Goal: Information Seeking & Learning: Find specific page/section

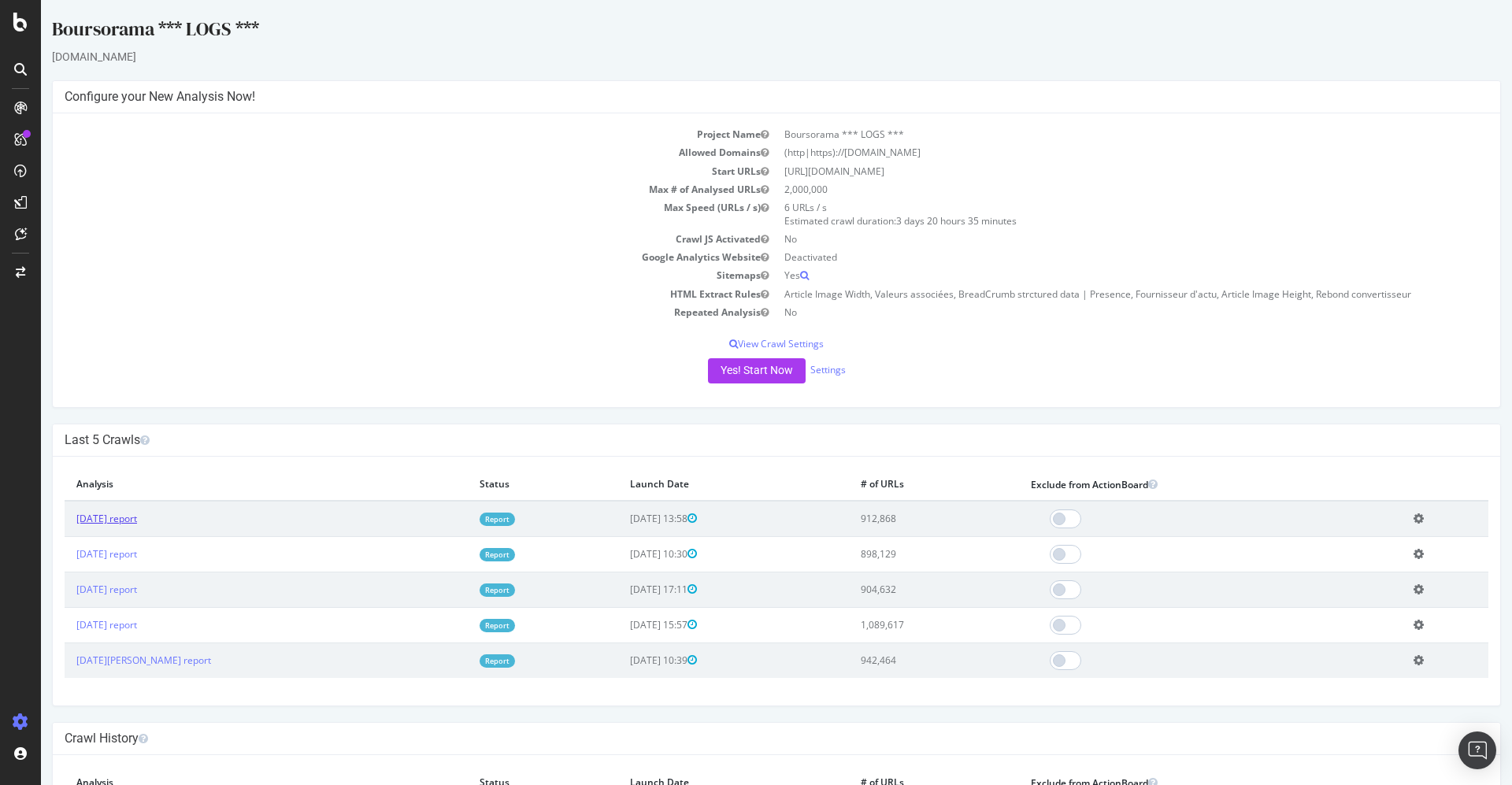
click at [137, 514] on link "[DATE] report" at bounding box center [106, 518] width 60 height 14
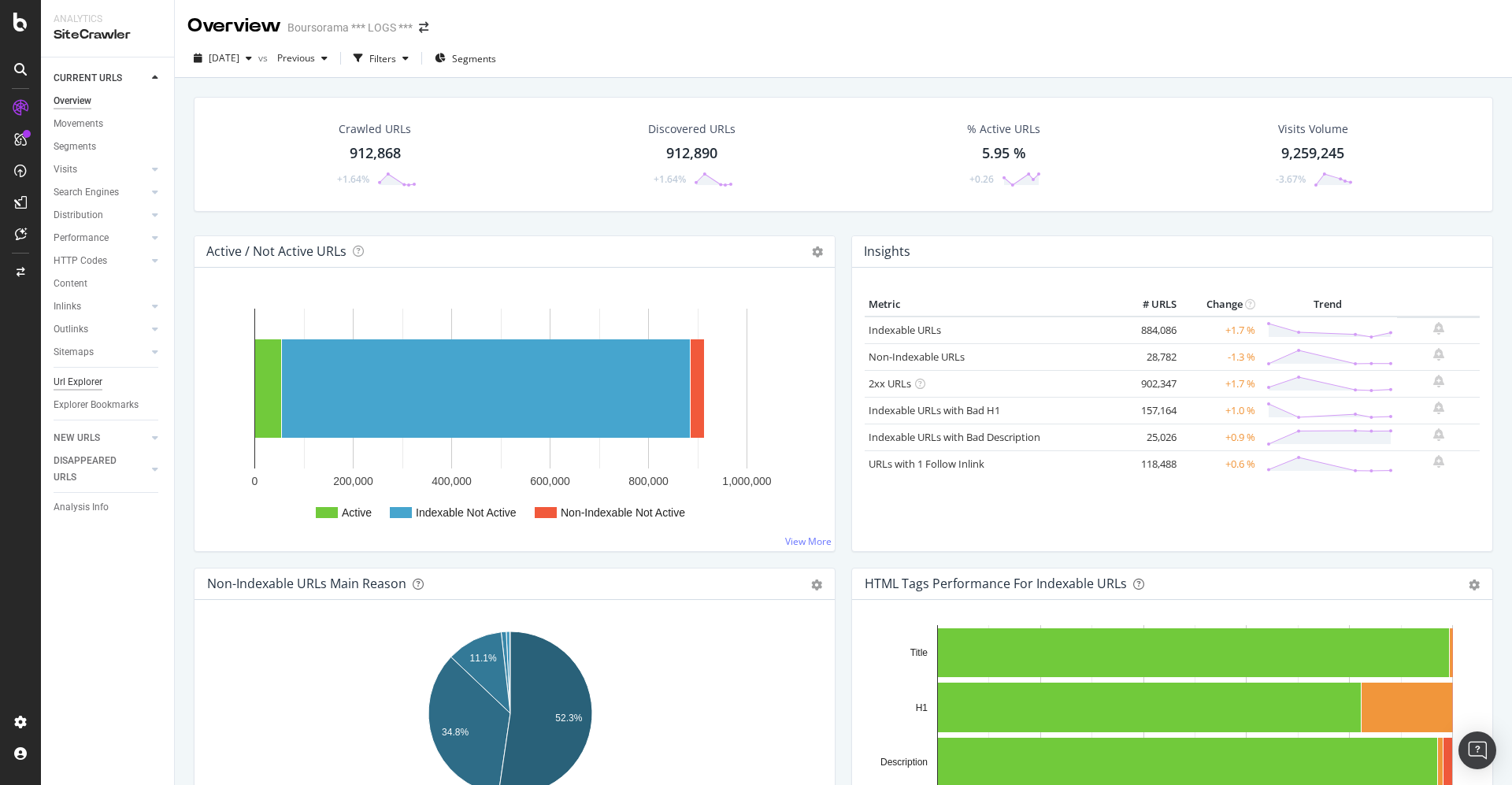
click at [76, 380] on div "Url Explorer" at bounding box center [78, 382] width 49 height 16
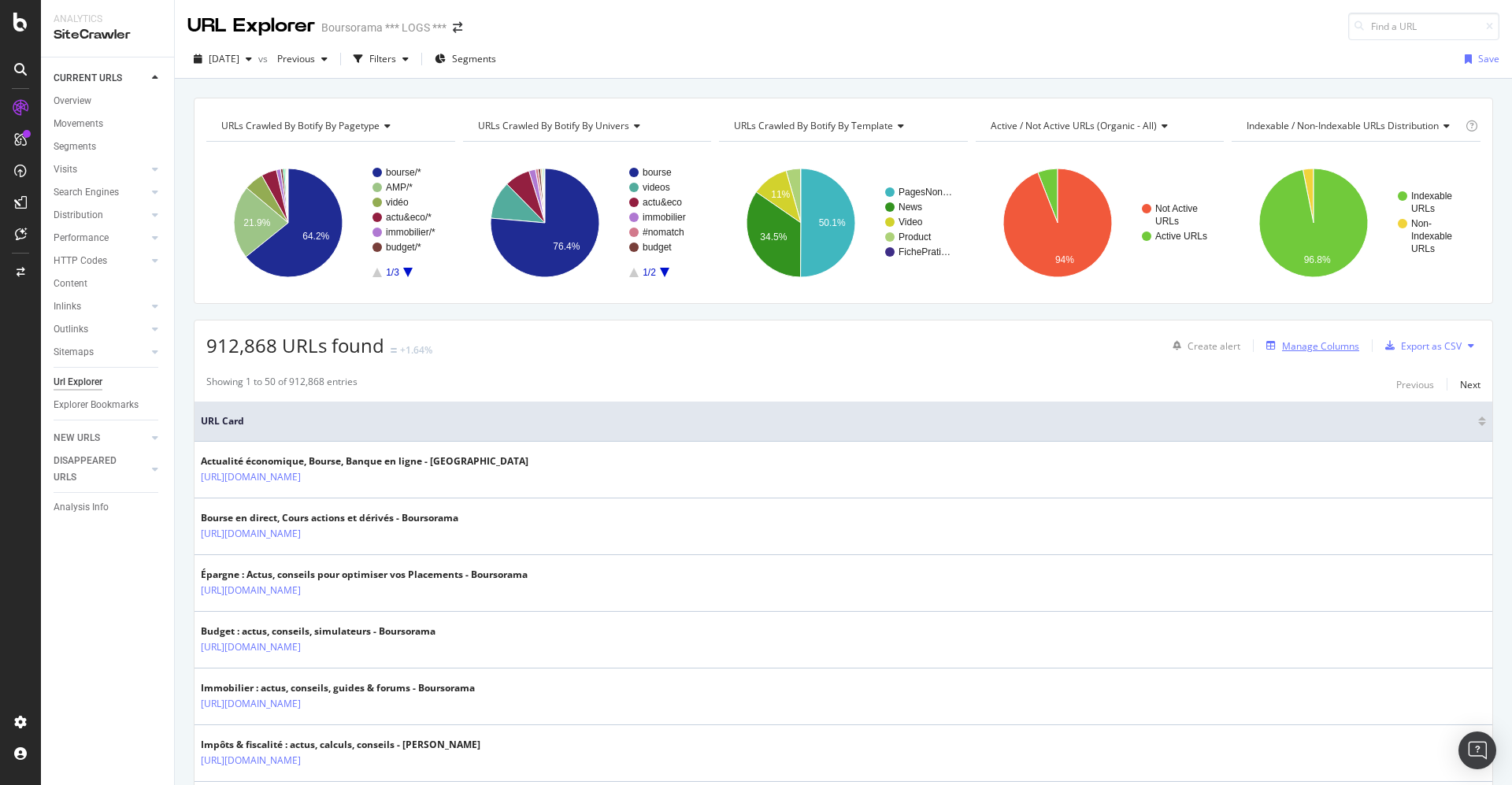
click at [1287, 342] on div "Manage Columns" at bounding box center [1321, 345] width 78 height 14
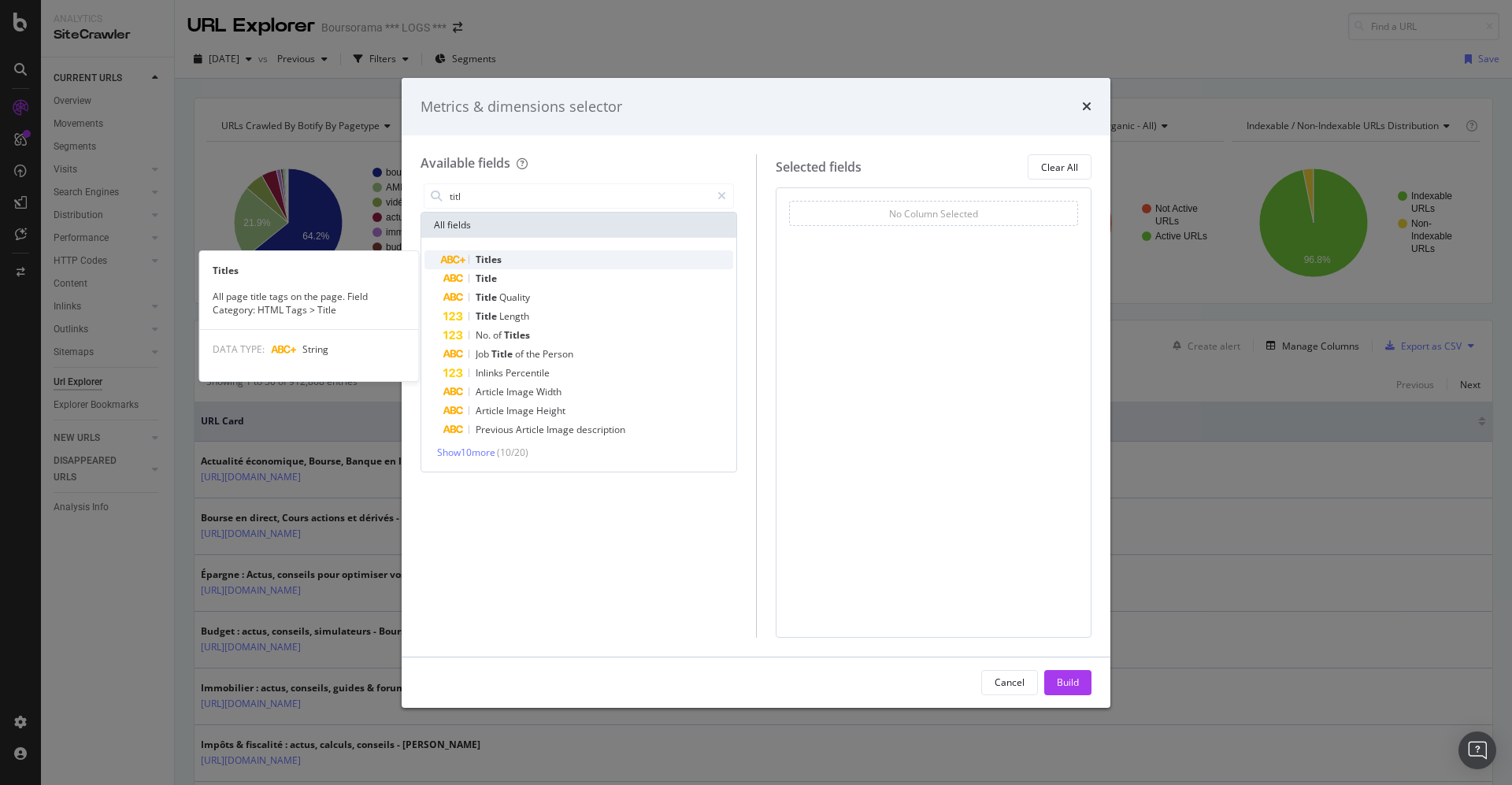
click at [506, 258] on div "Titles" at bounding box center [588, 260] width 289 height 19
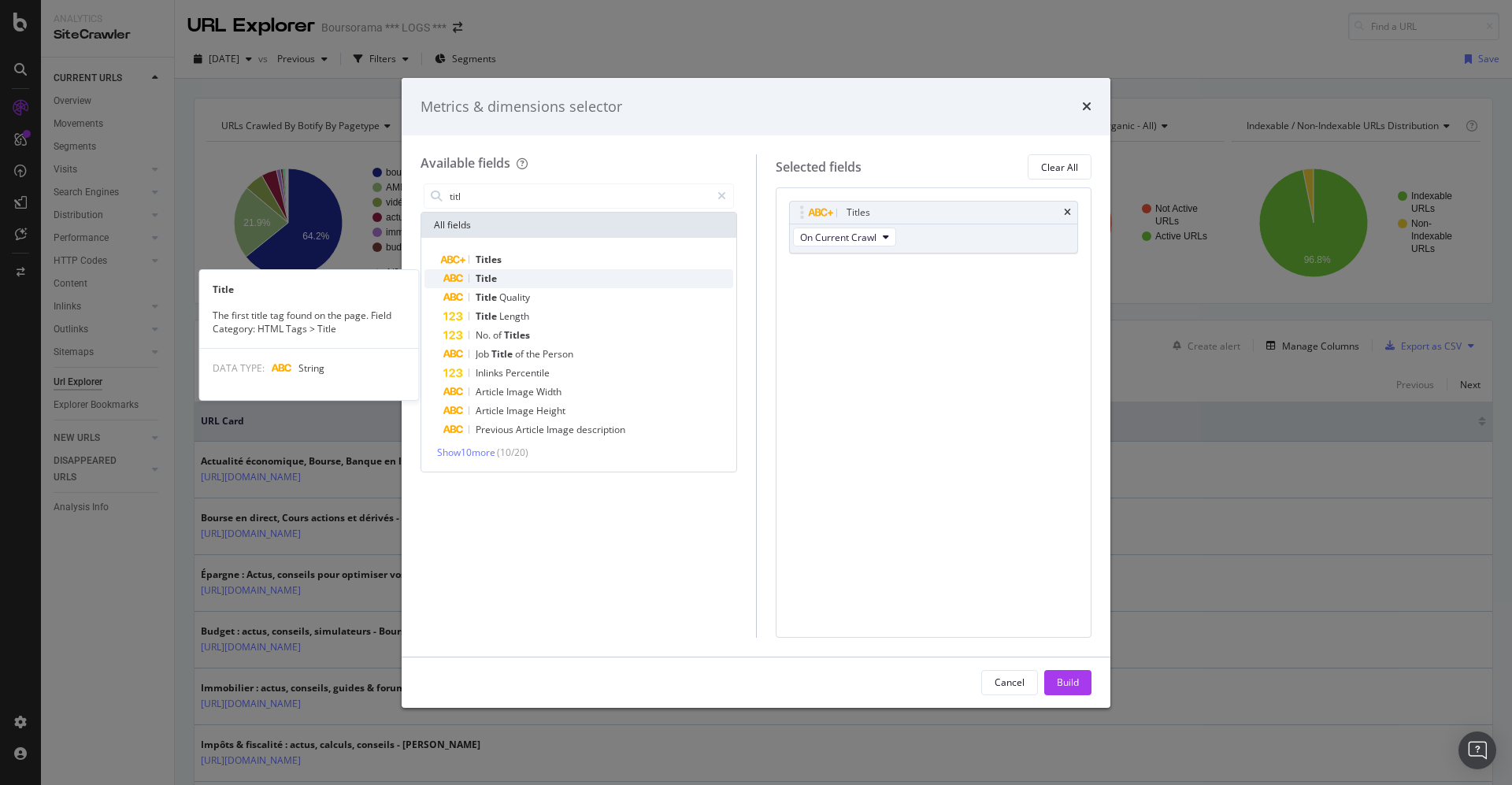
click at [499, 274] on div "Title" at bounding box center [588, 278] width 289 height 19
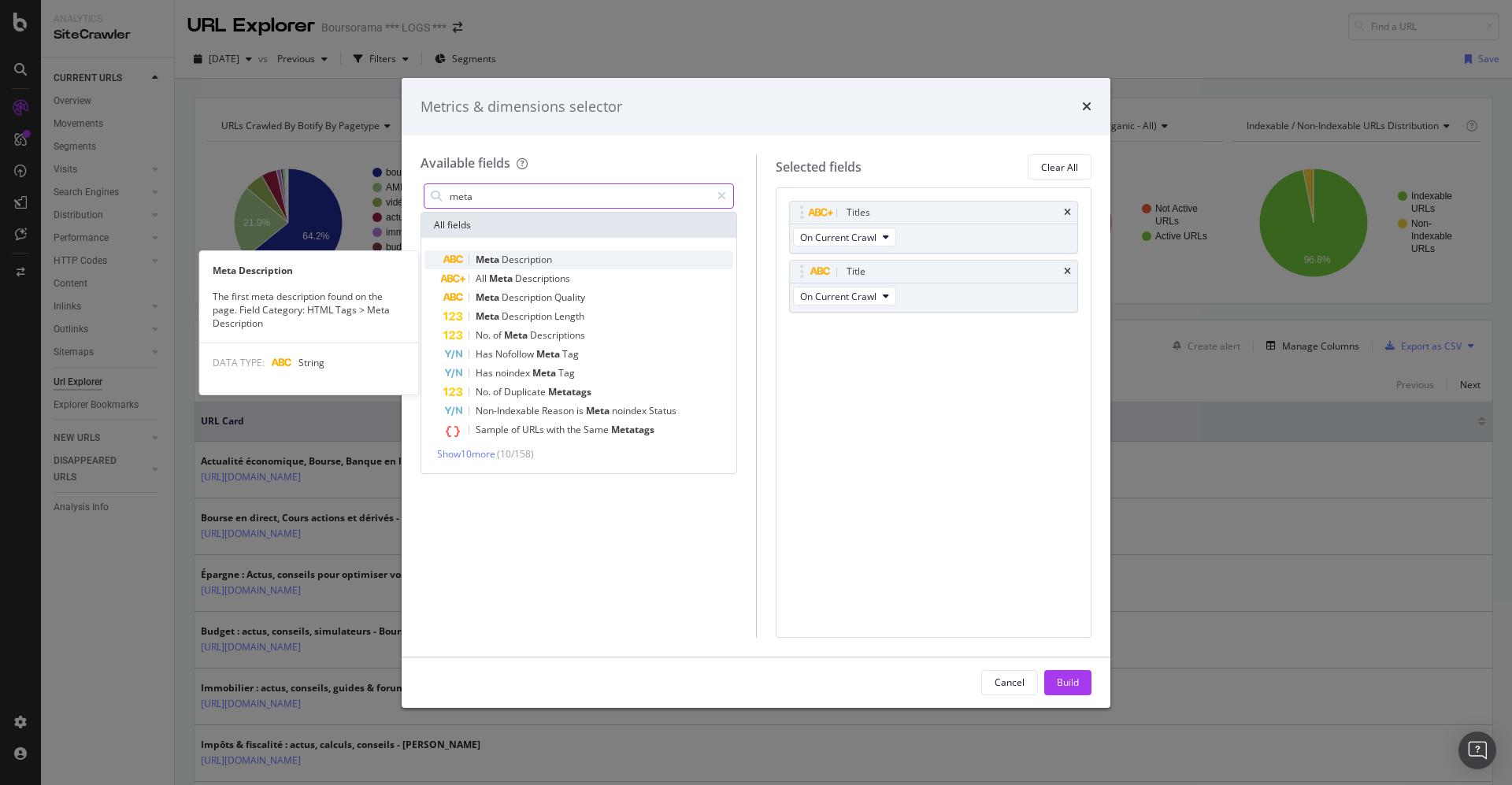
type input "meta"
click at [536, 251] on div "Meta Description" at bounding box center [588, 260] width 289 height 19
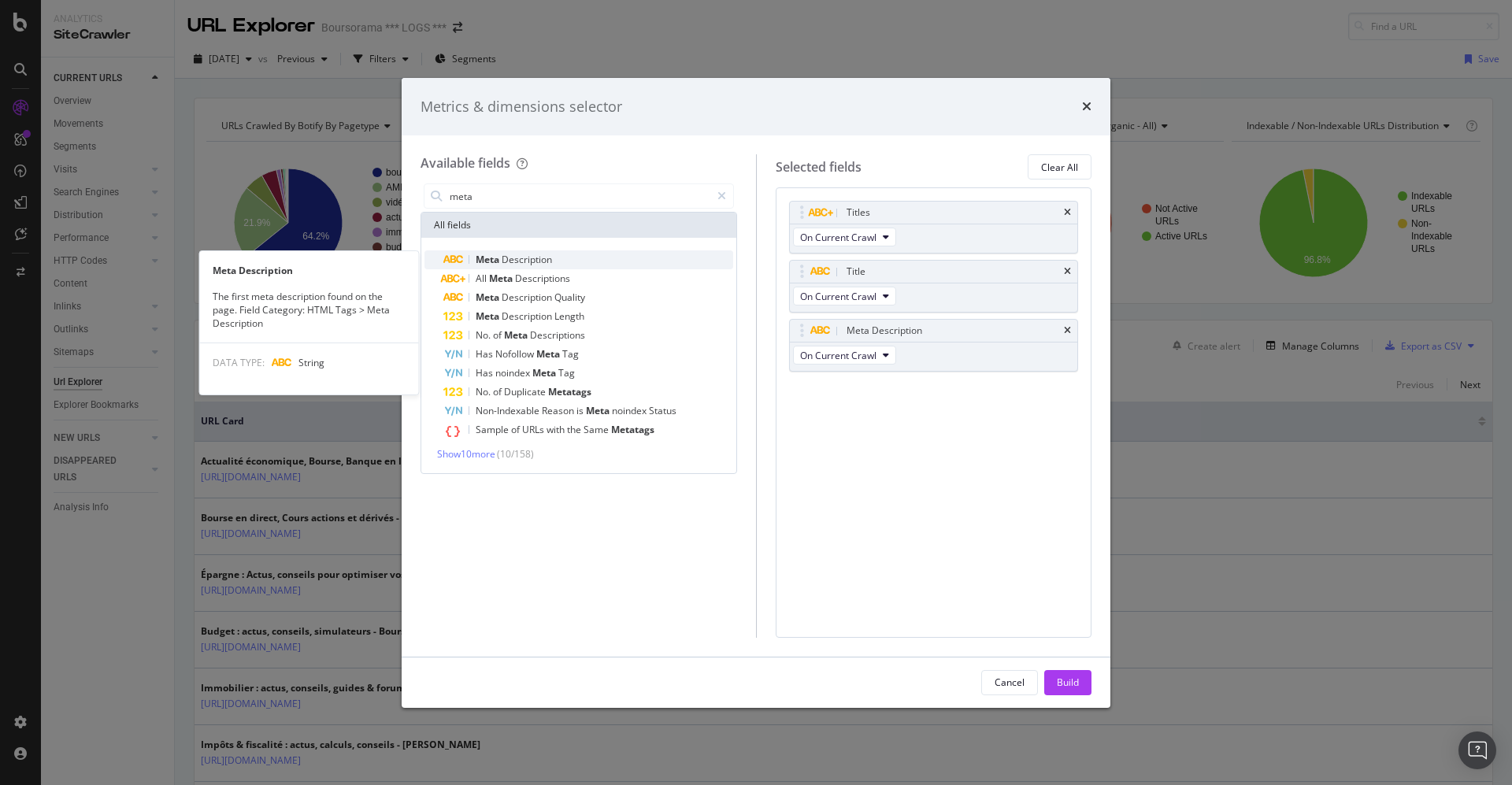
click at [531, 268] on div "Meta Description" at bounding box center [588, 260] width 289 height 19
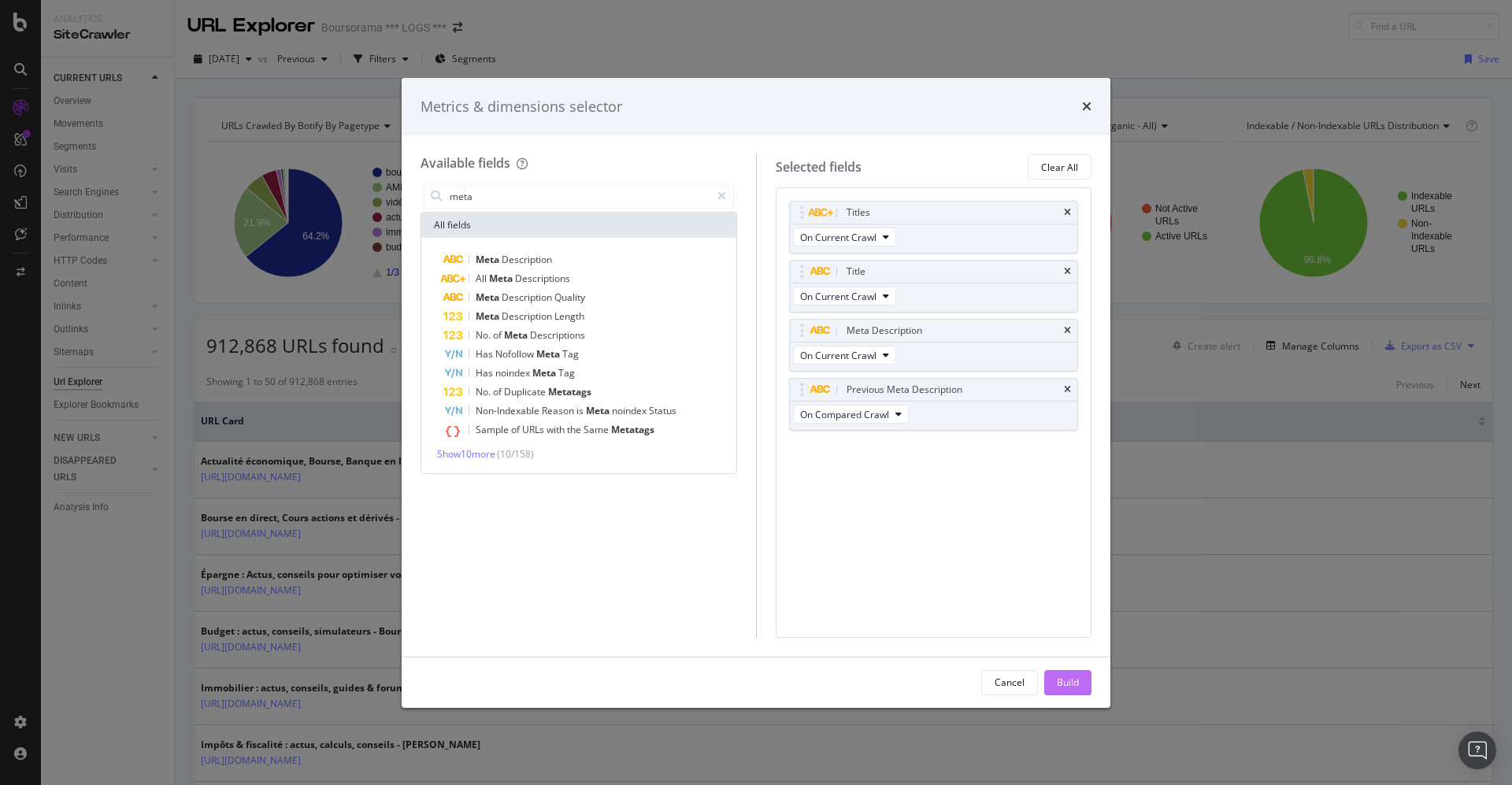
click at [1058, 679] on div "Build" at bounding box center [1068, 681] width 22 height 14
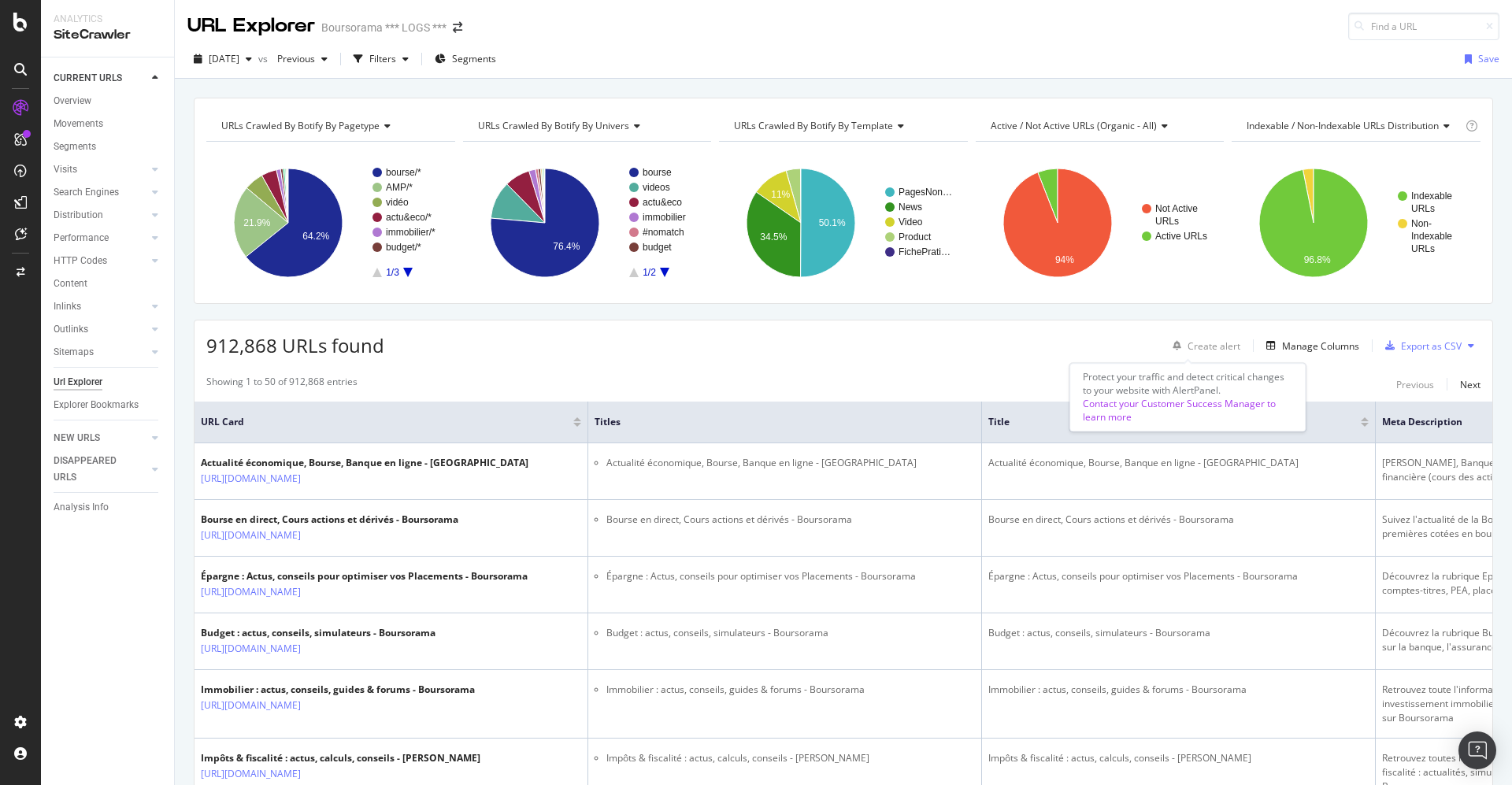
click at [396, 58] on div "Filters" at bounding box center [383, 59] width 27 height 14
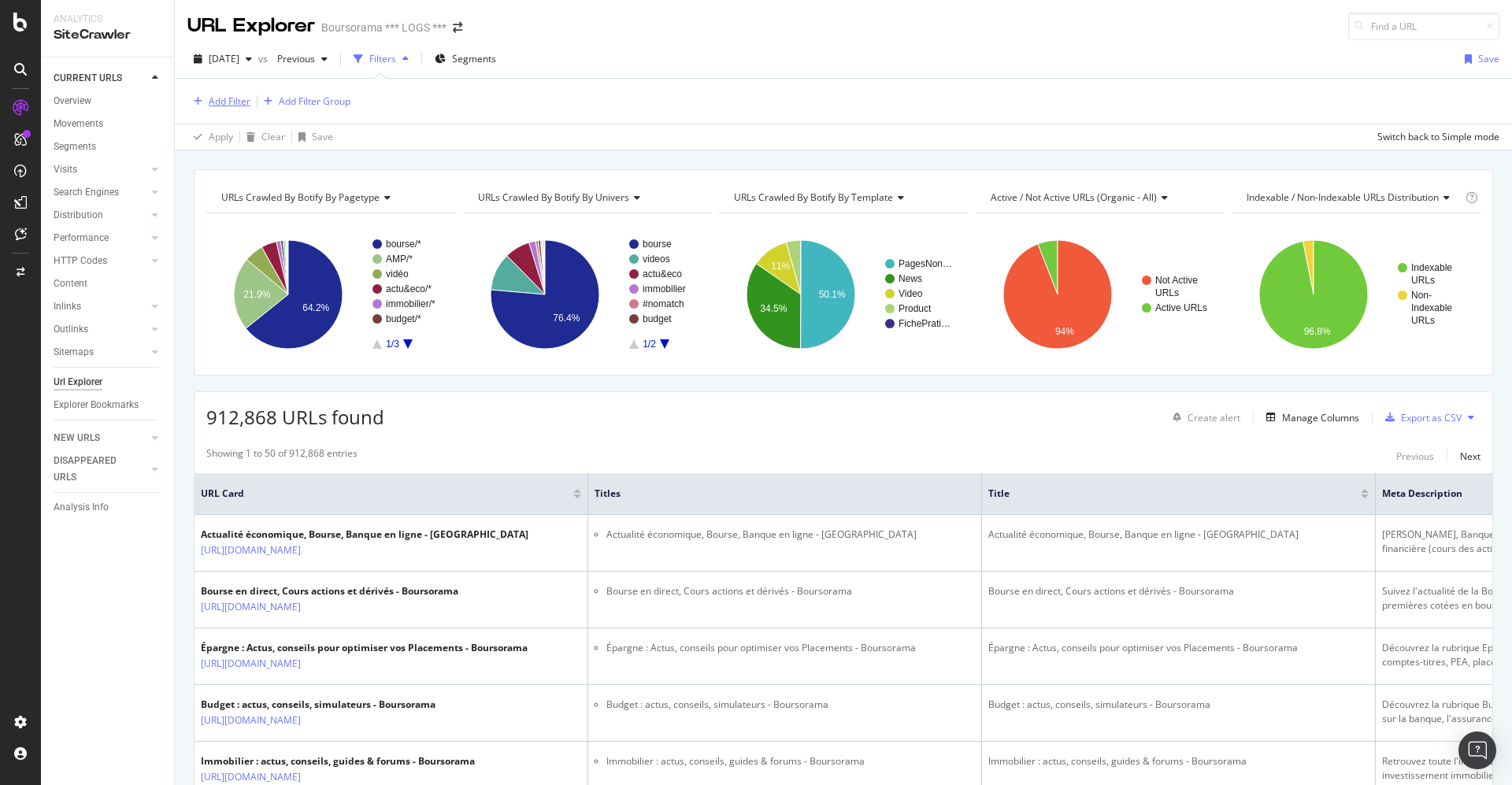
click at [236, 99] on div "Add Filter" at bounding box center [229, 101] width 41 height 14
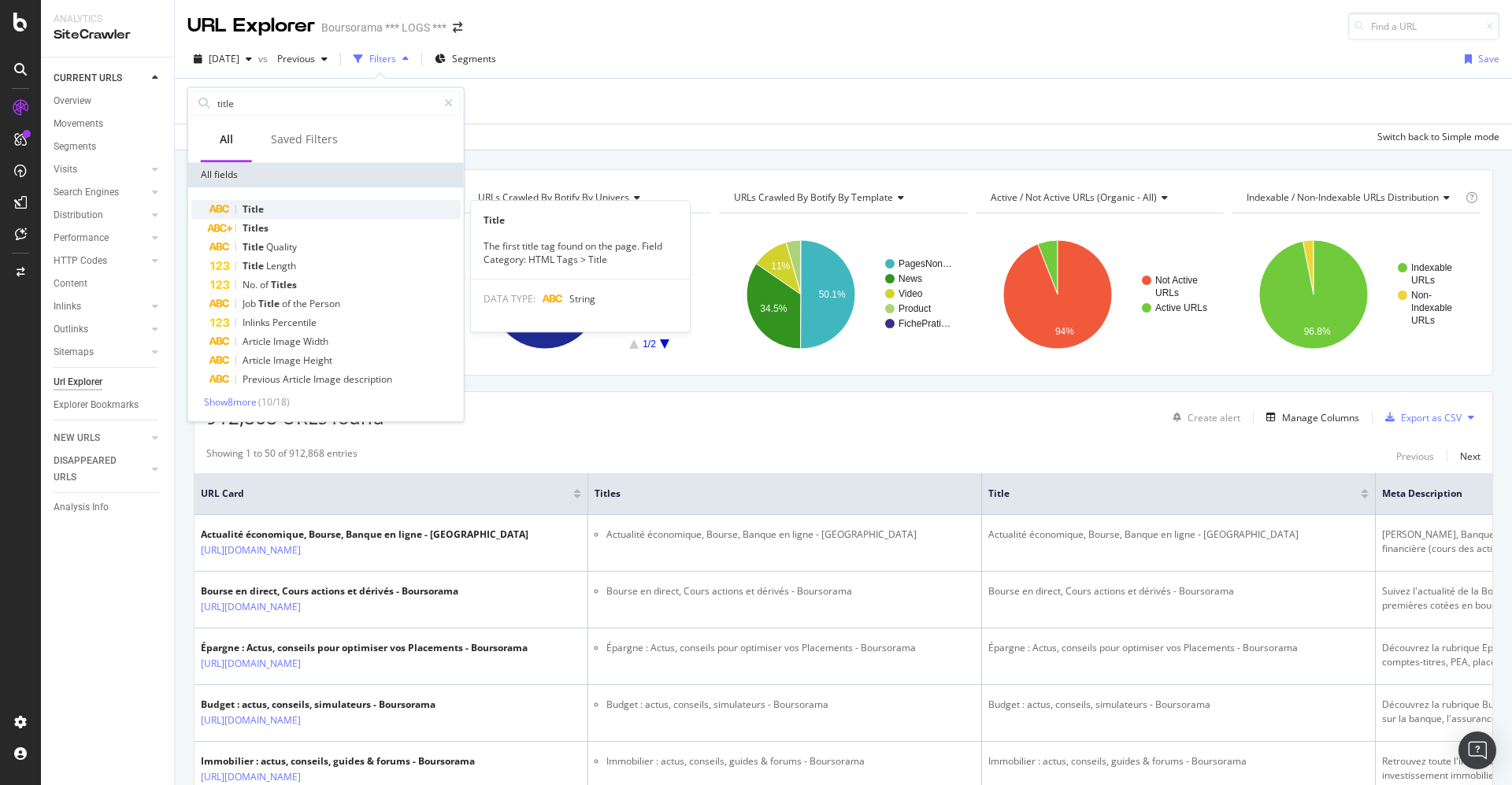
type input "title"
click at [259, 205] on span "Title" at bounding box center [253, 208] width 22 height 14
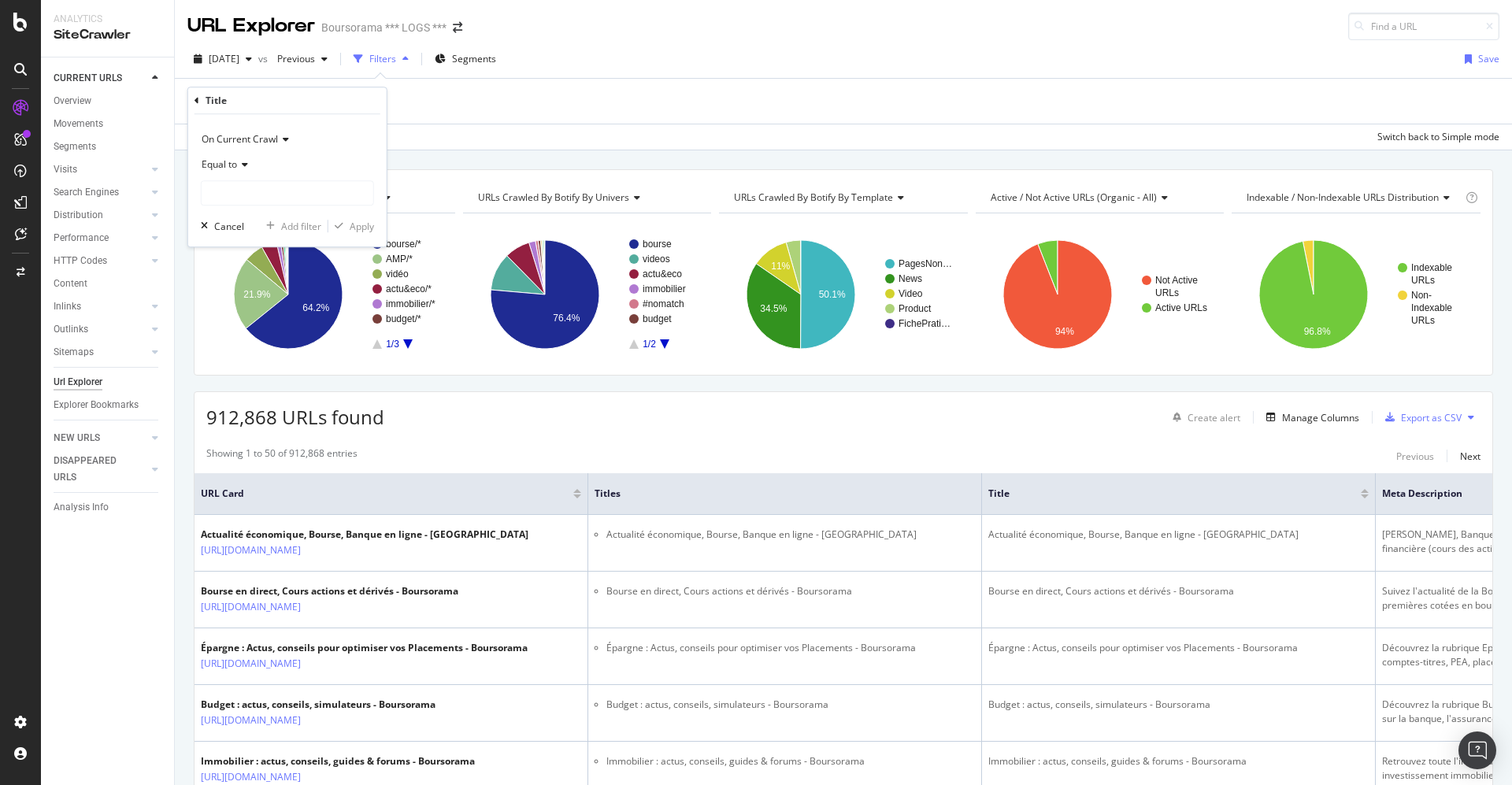
click at [243, 159] on div "Equal to" at bounding box center [288, 165] width 173 height 25
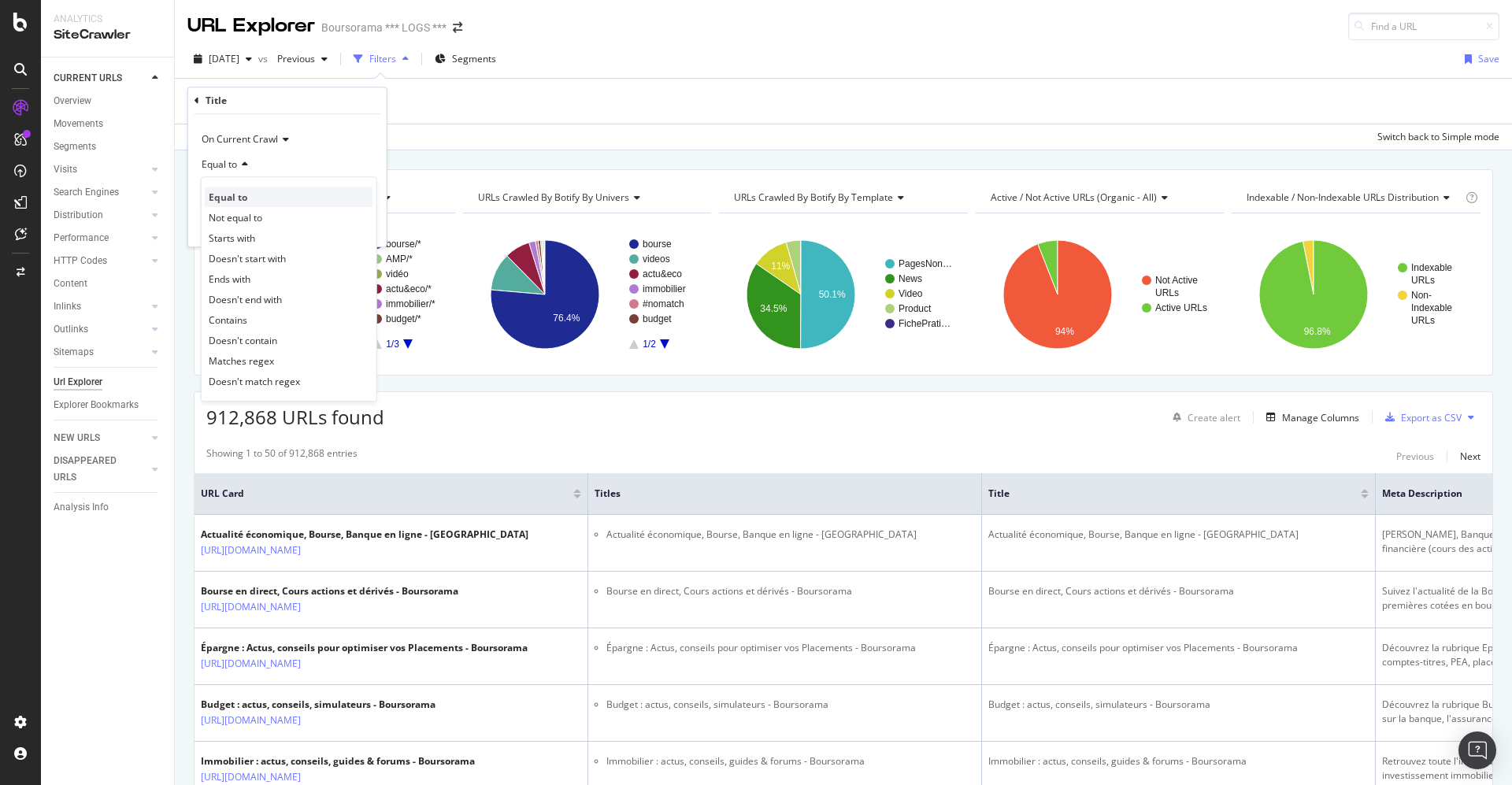
click at [245, 196] on span "Equal to" at bounding box center [227, 196] width 39 height 14
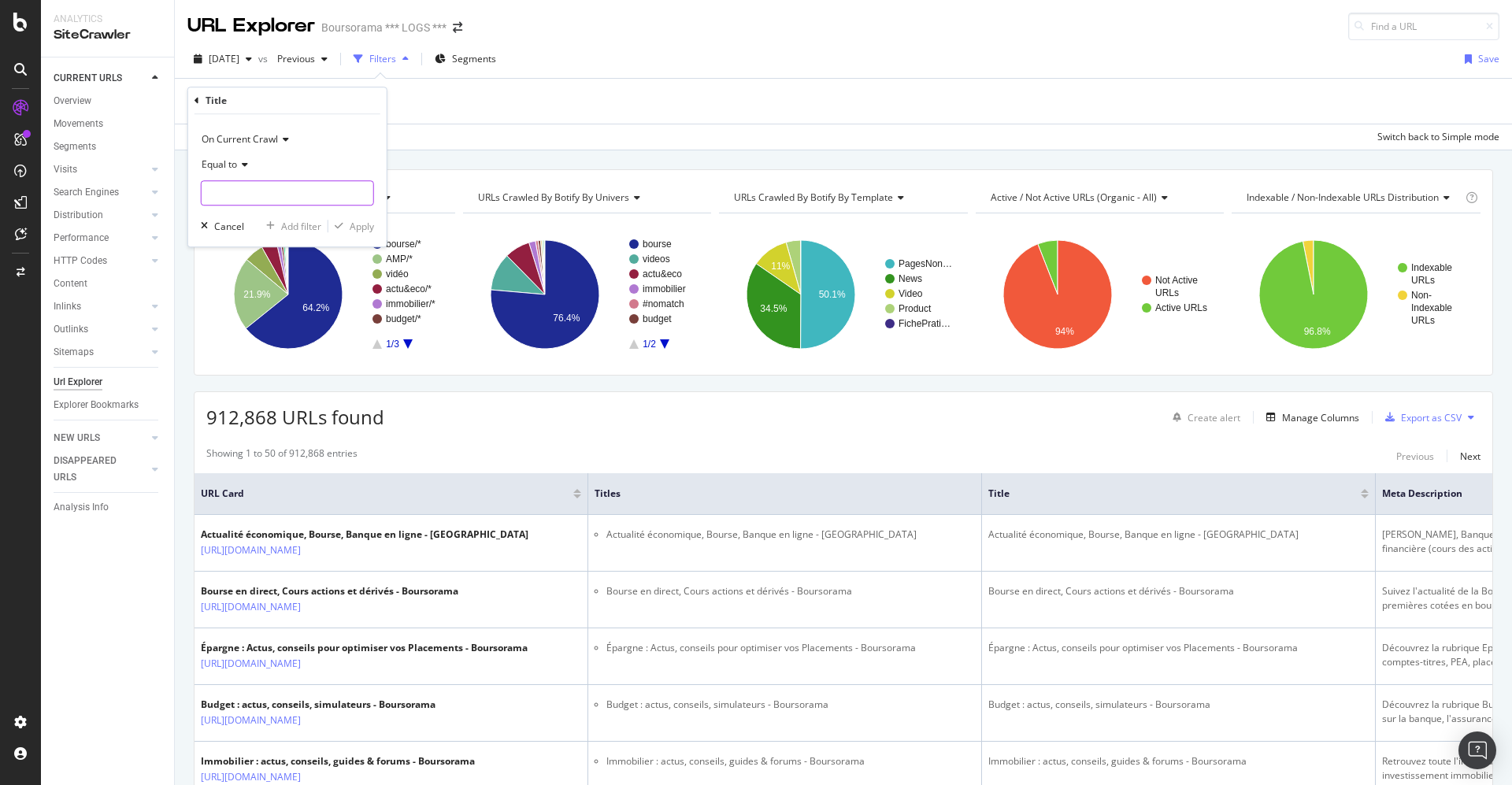
click at [206, 187] on input "text" at bounding box center [288, 193] width 171 height 25
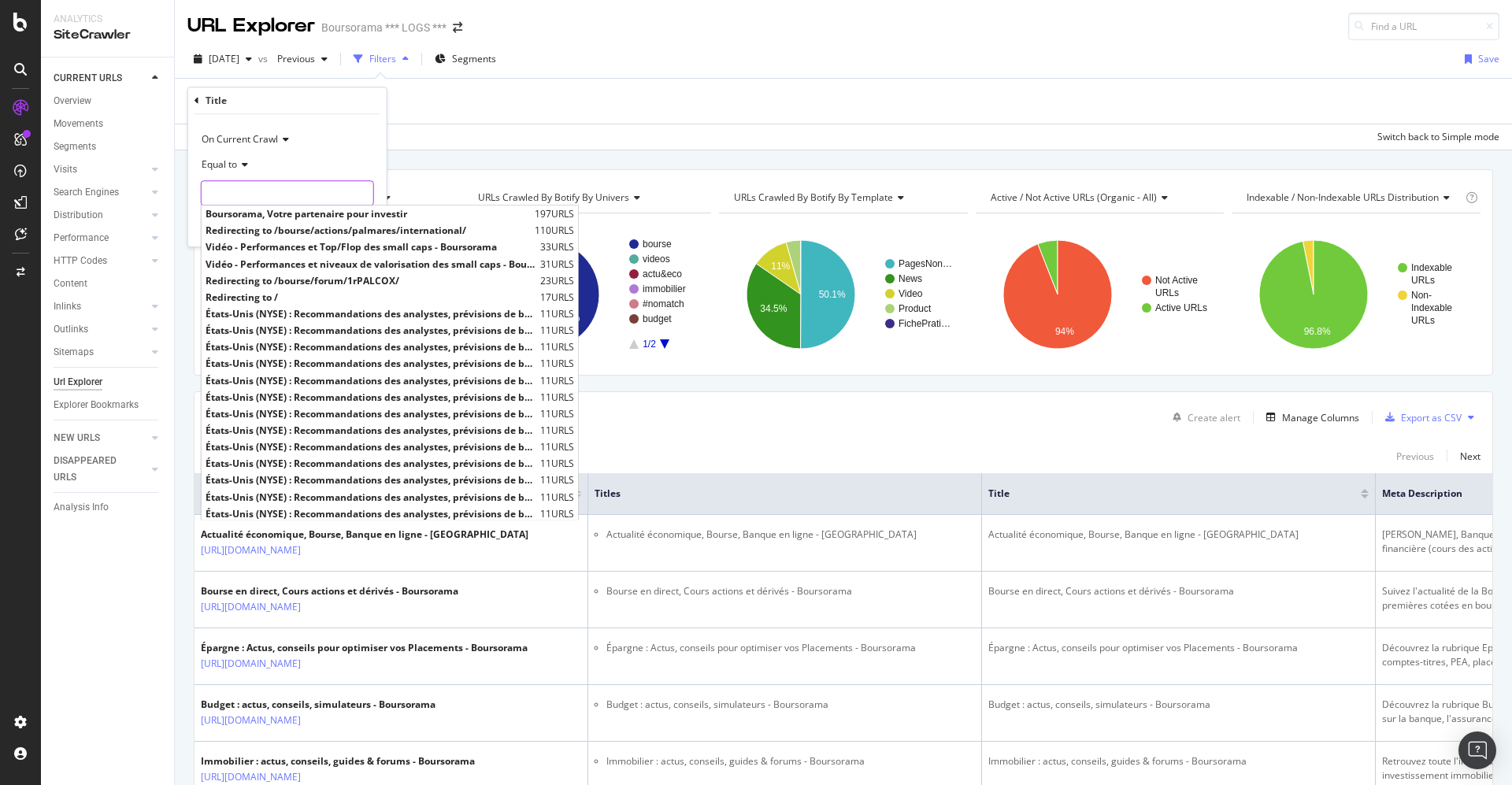
paste input "Boursorama, Votre partenaire pour investir"
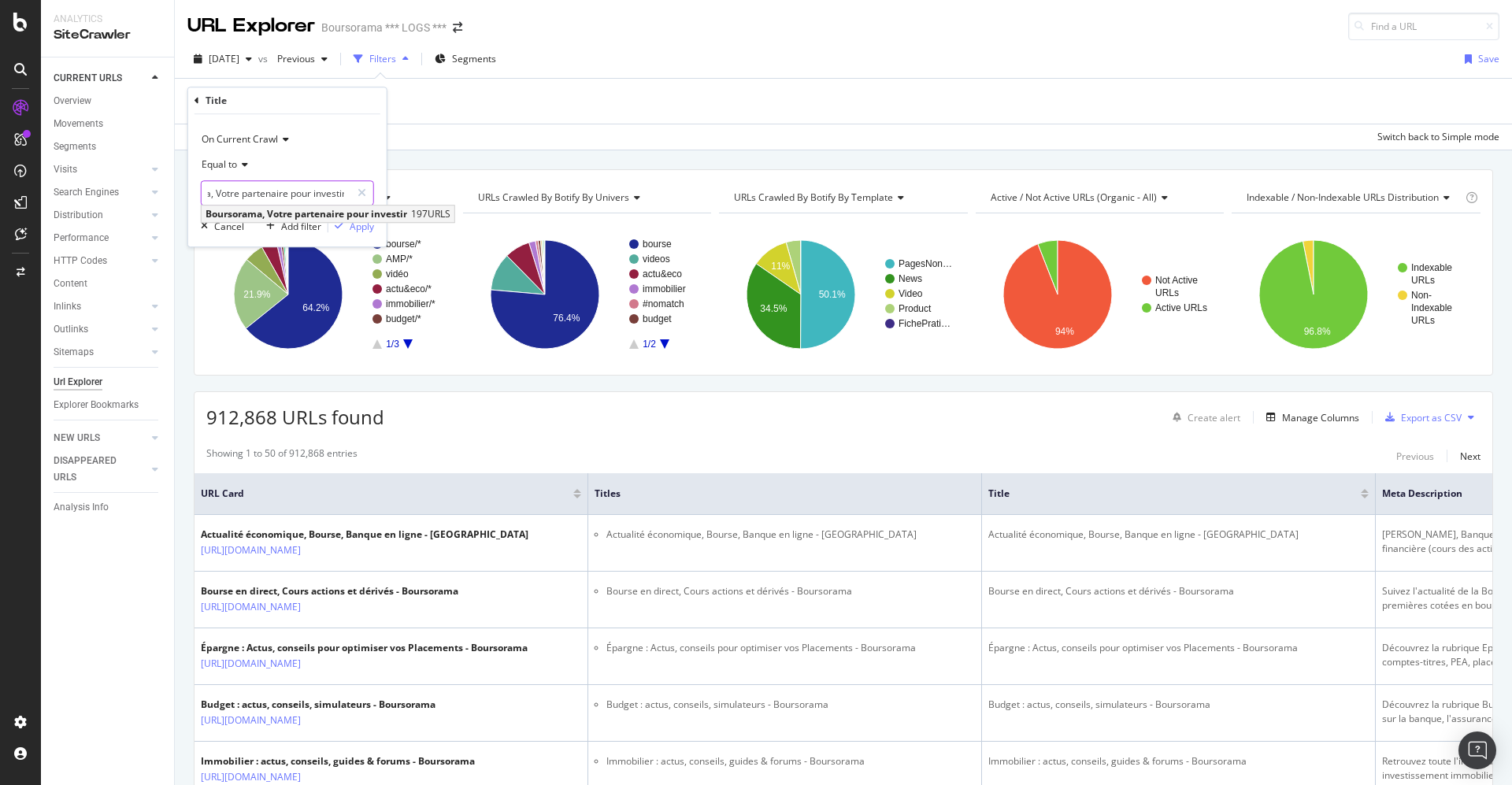
type input "Boursorama, Votre partenaire pour investir"
click at [324, 211] on span "Boursorama, Votre partenaire pour investir" at bounding box center [307, 214] width 202 height 14
click at [352, 227] on div "Apply" at bounding box center [362, 226] width 24 height 14
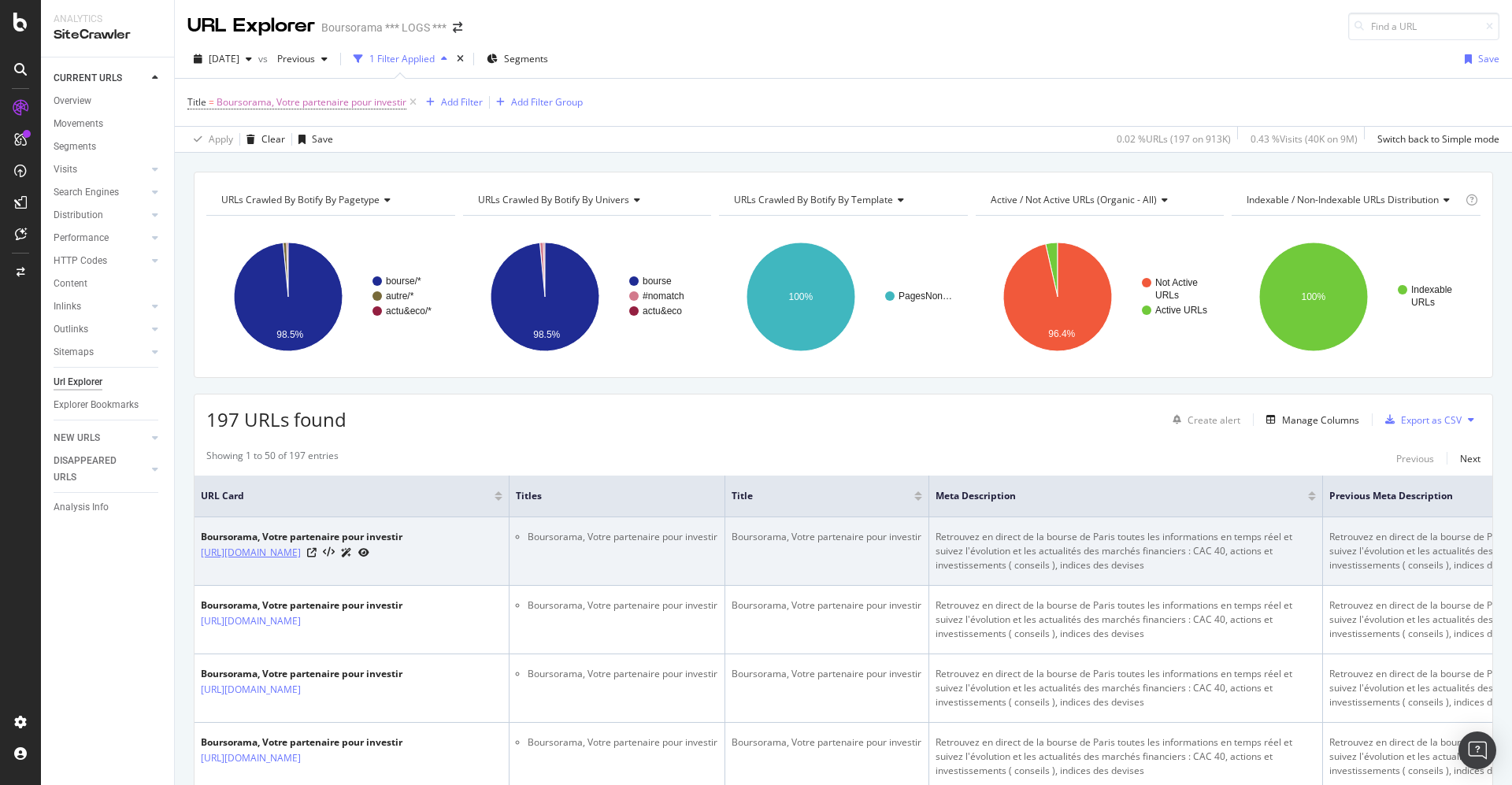
click at [301, 556] on link "https://www.boursorama.com/bourse/devises/cryptoactifs/" at bounding box center [251, 552] width 100 height 15
click at [316, 557] on icon at bounding box center [312, 552] width 9 height 9
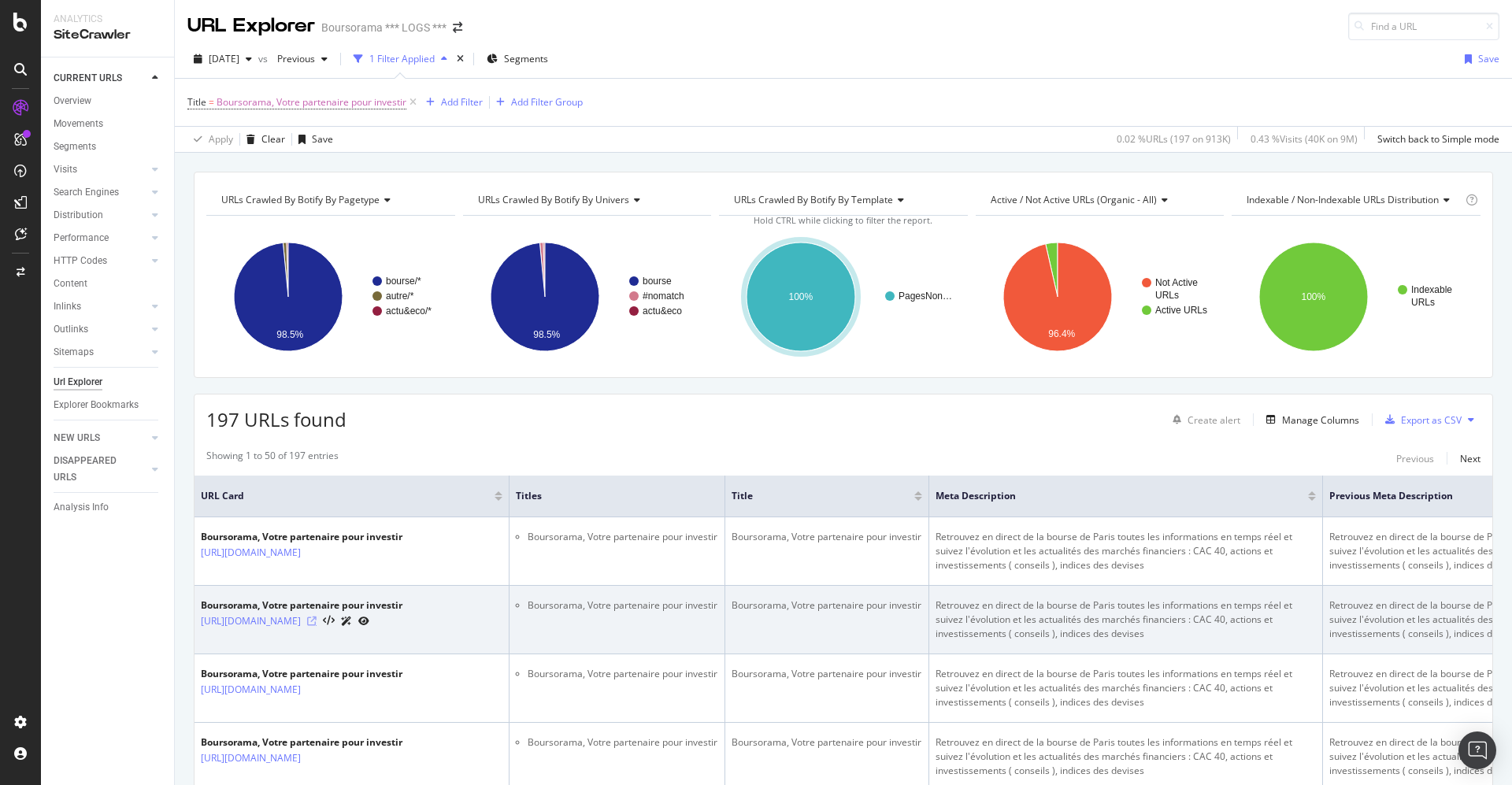
click at [316, 625] on icon at bounding box center [312, 621] width 9 height 9
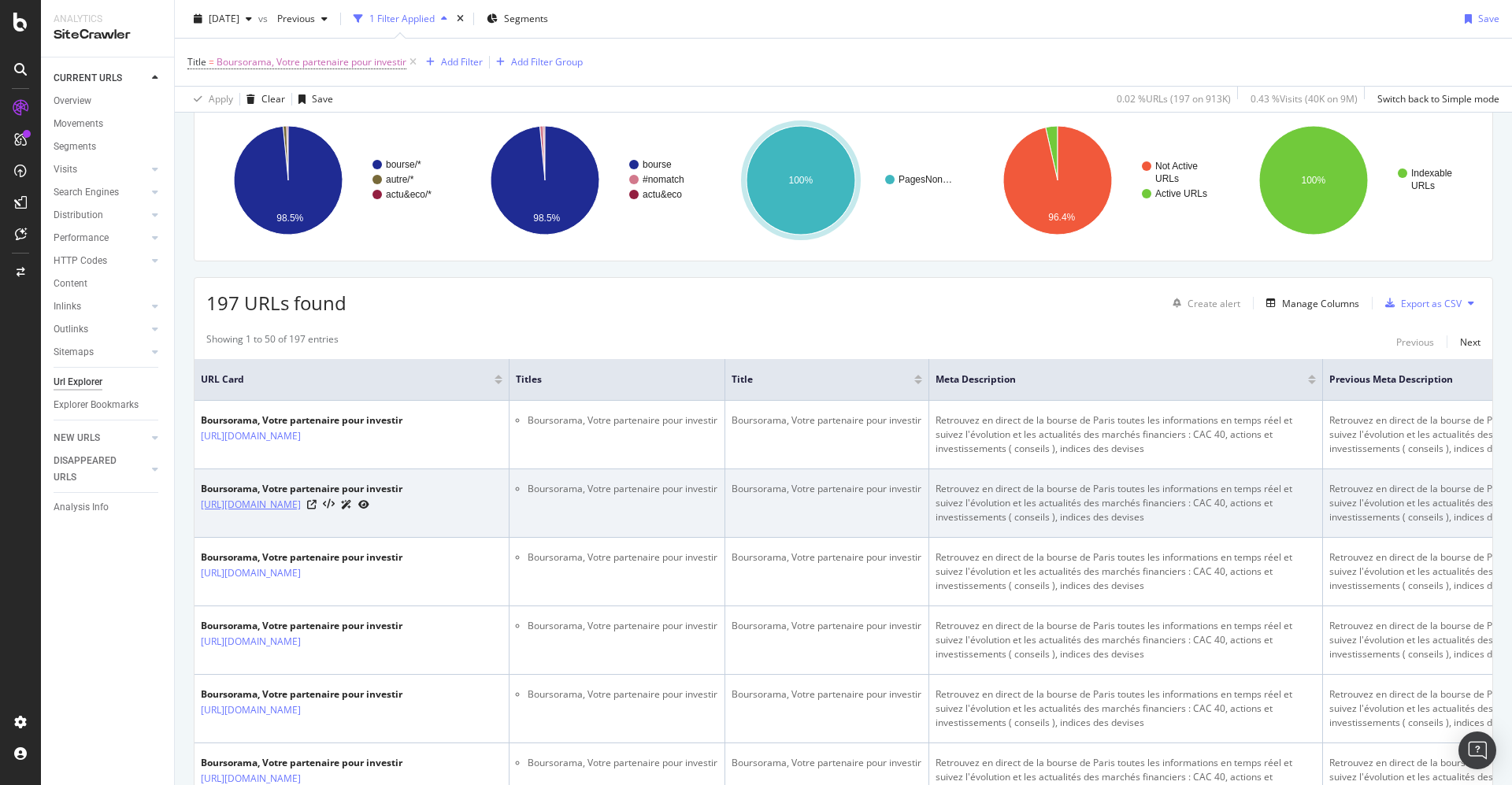
scroll to position [236, 0]
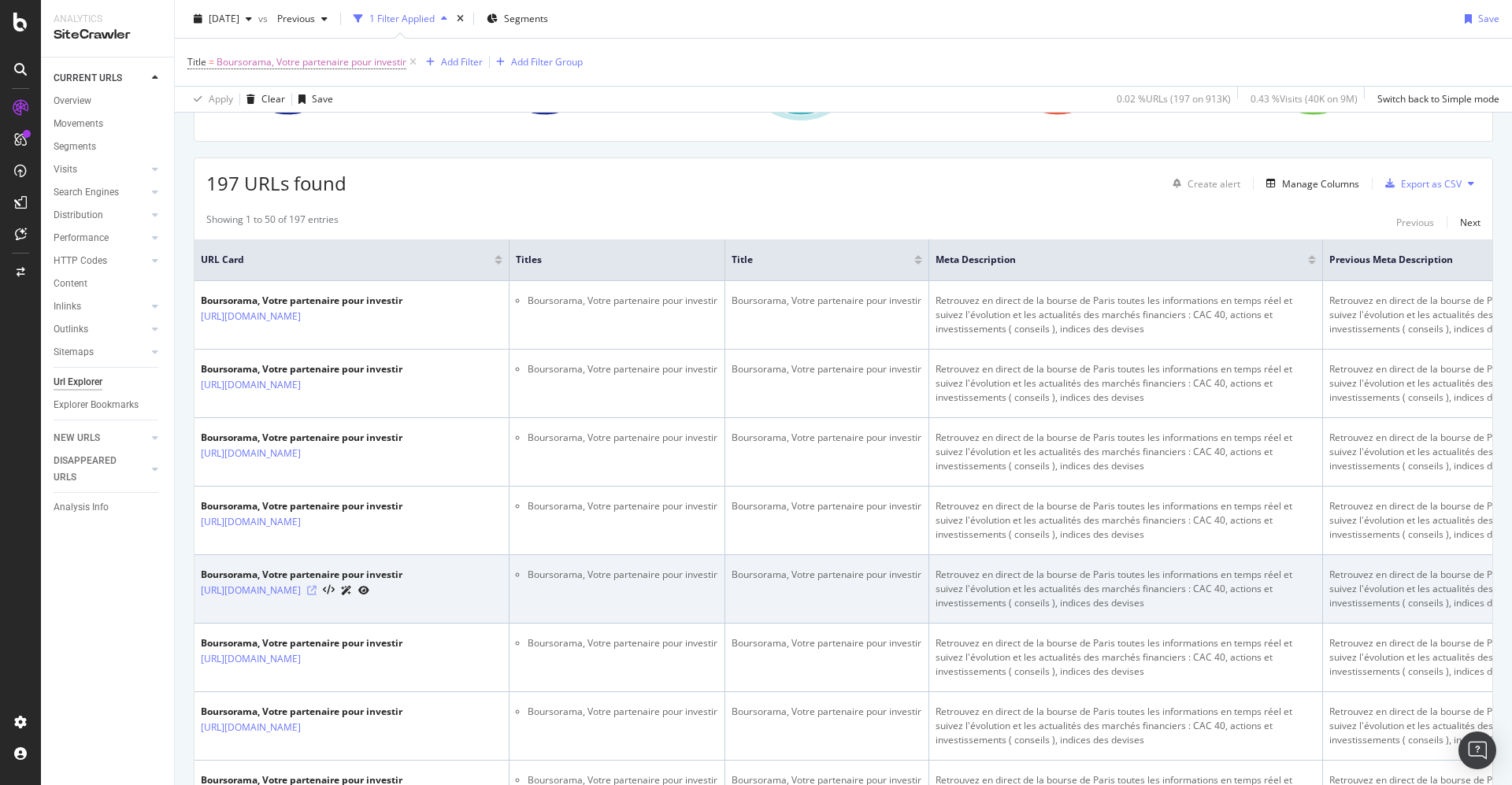
click at [316, 595] on icon at bounding box center [312, 590] width 9 height 9
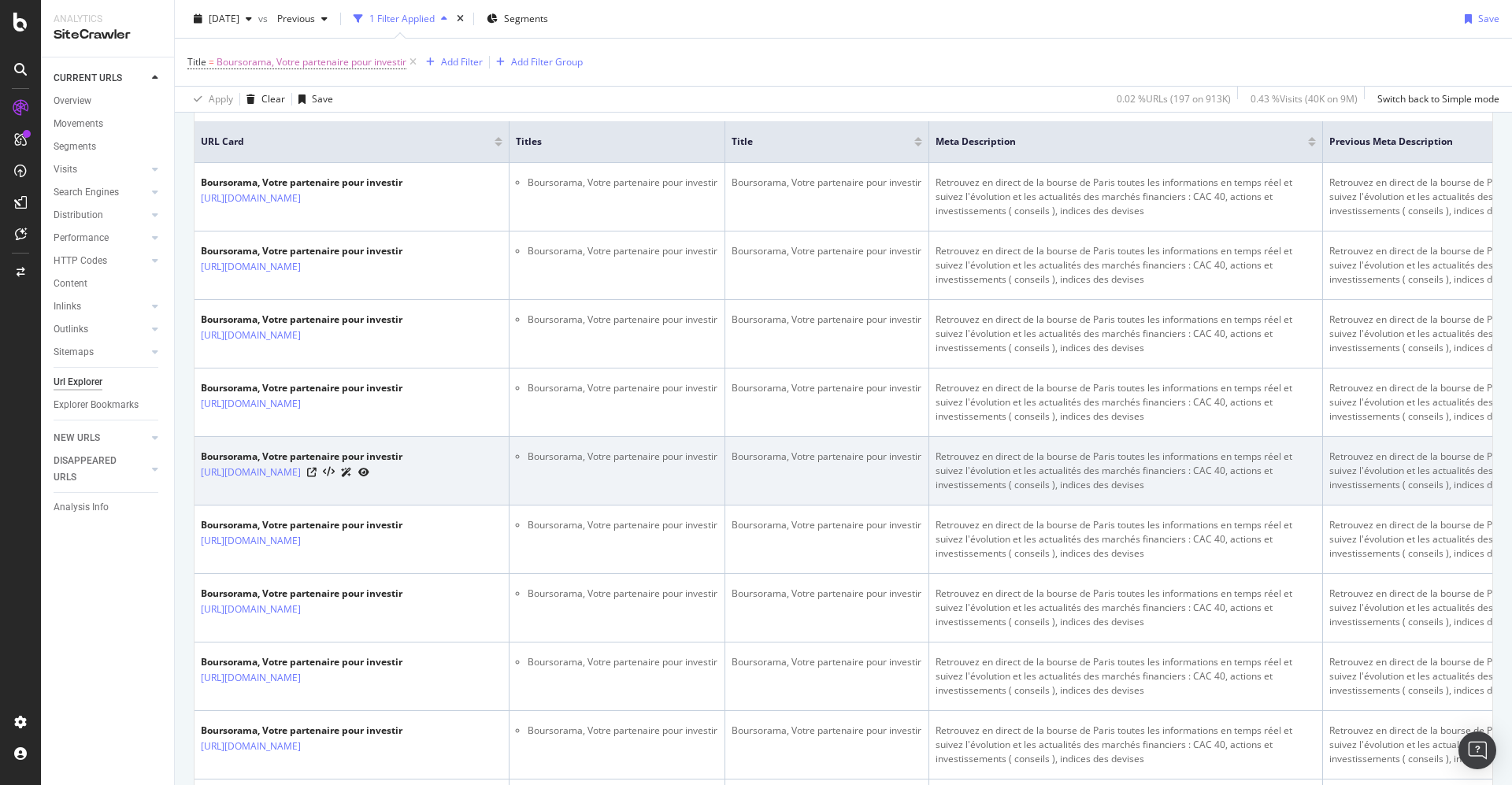
scroll to position [708, 0]
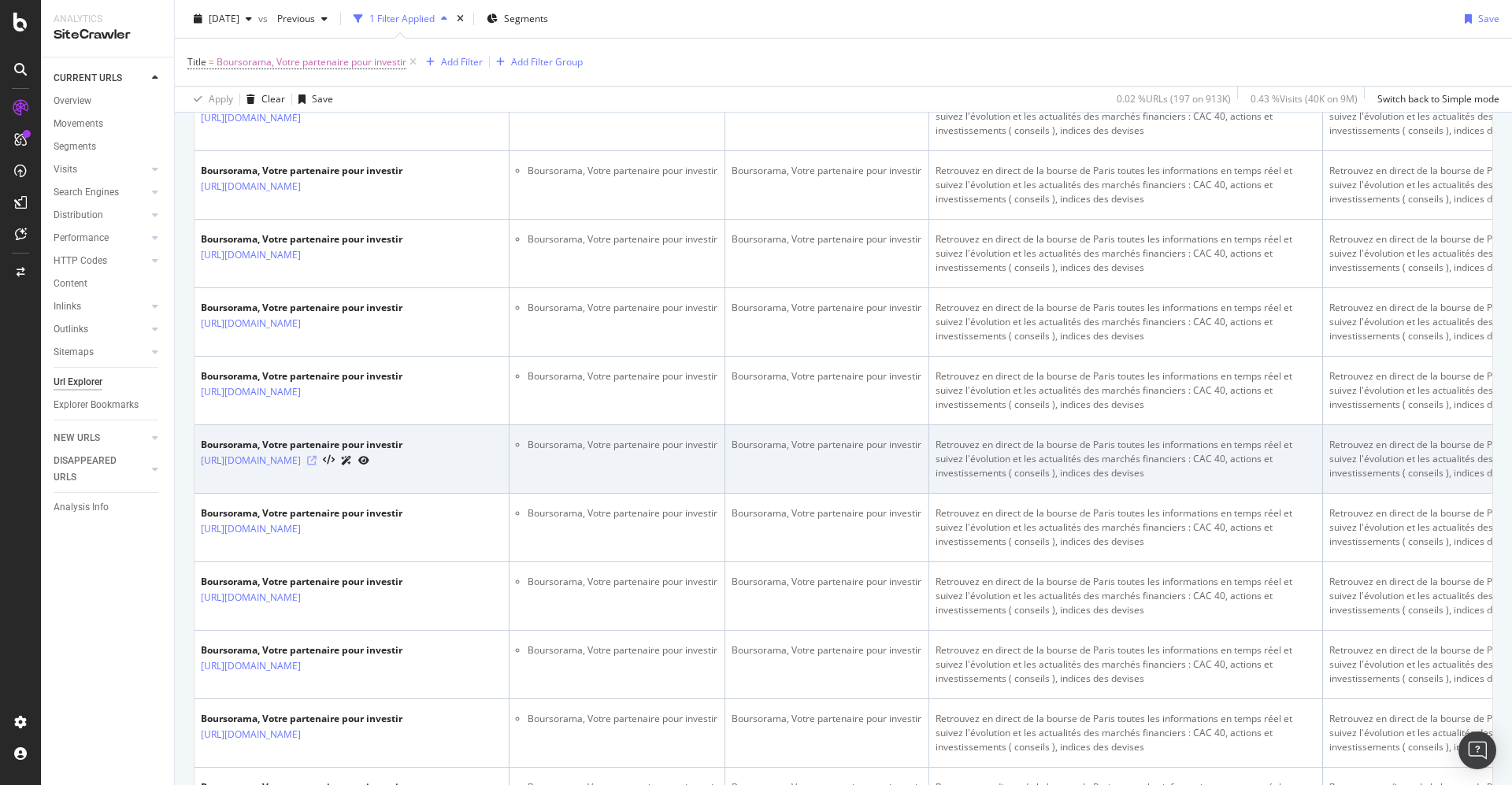
click at [316, 465] on icon at bounding box center [312, 461] width 9 height 9
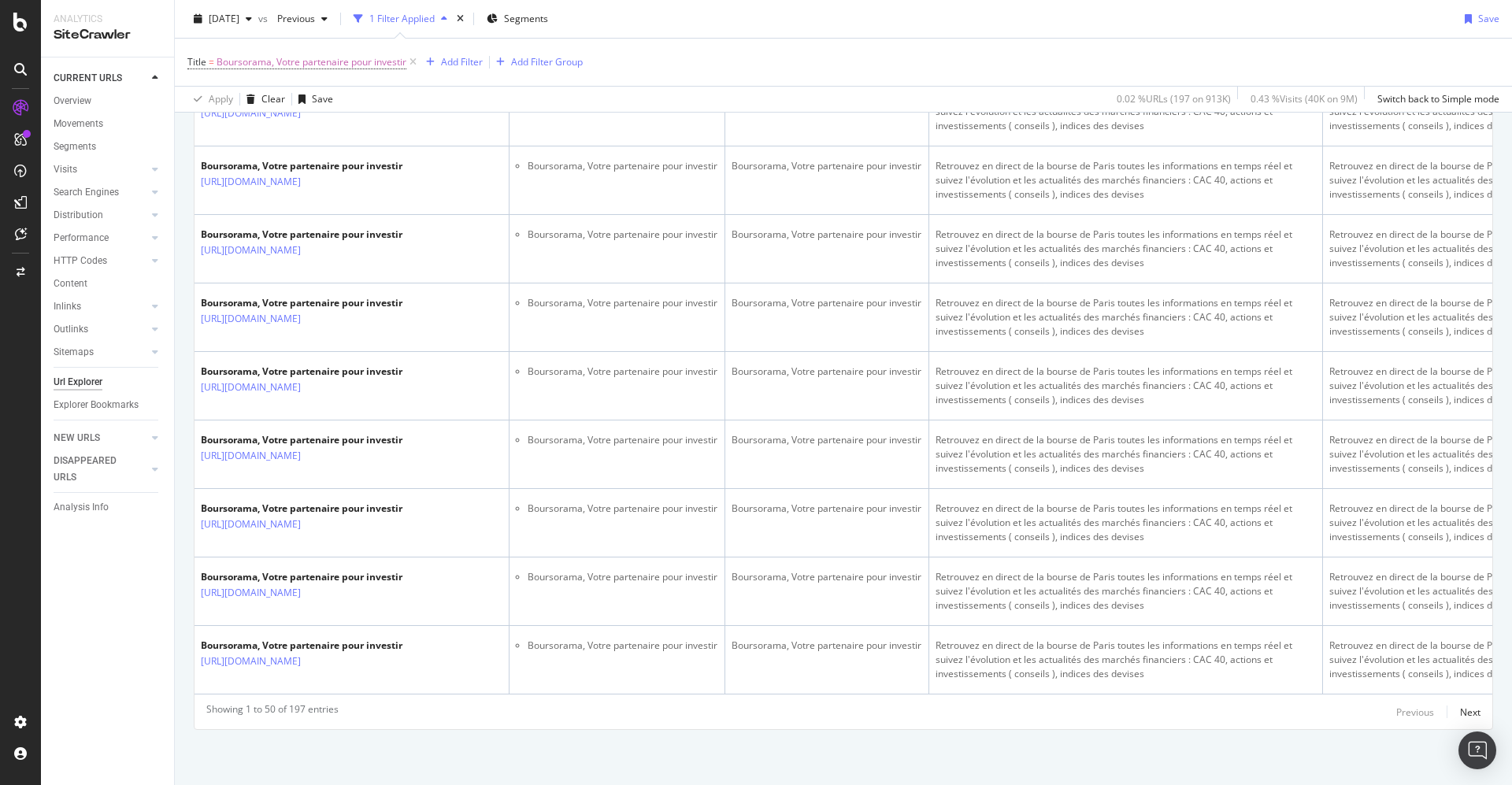
scroll to position [3409, 0]
click at [1460, 712] on div "Next" at bounding box center [1470, 712] width 21 height 14
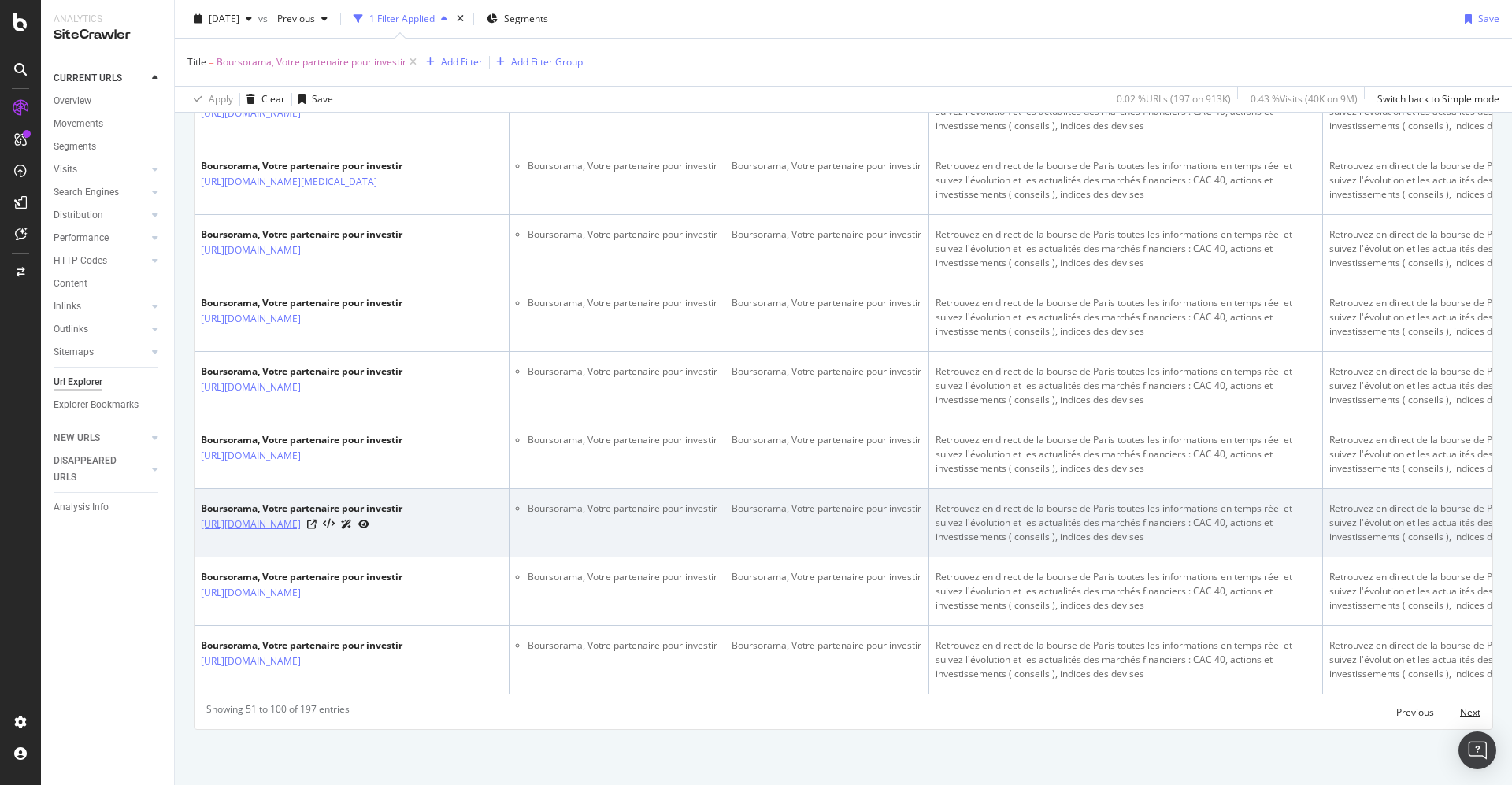
scroll to position [3407, 0]
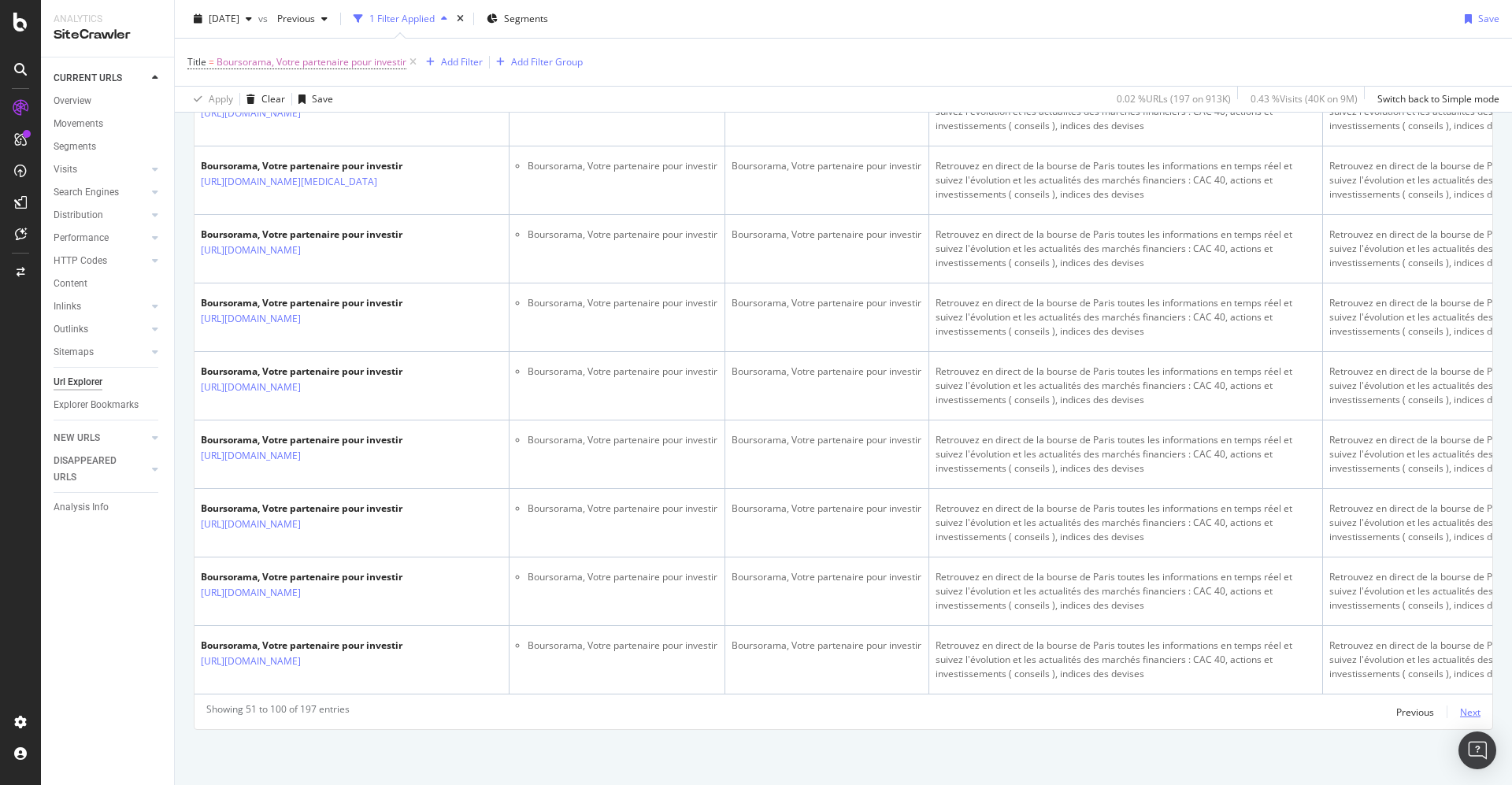
click at [1460, 709] on div "Next" at bounding box center [1470, 712] width 21 height 14
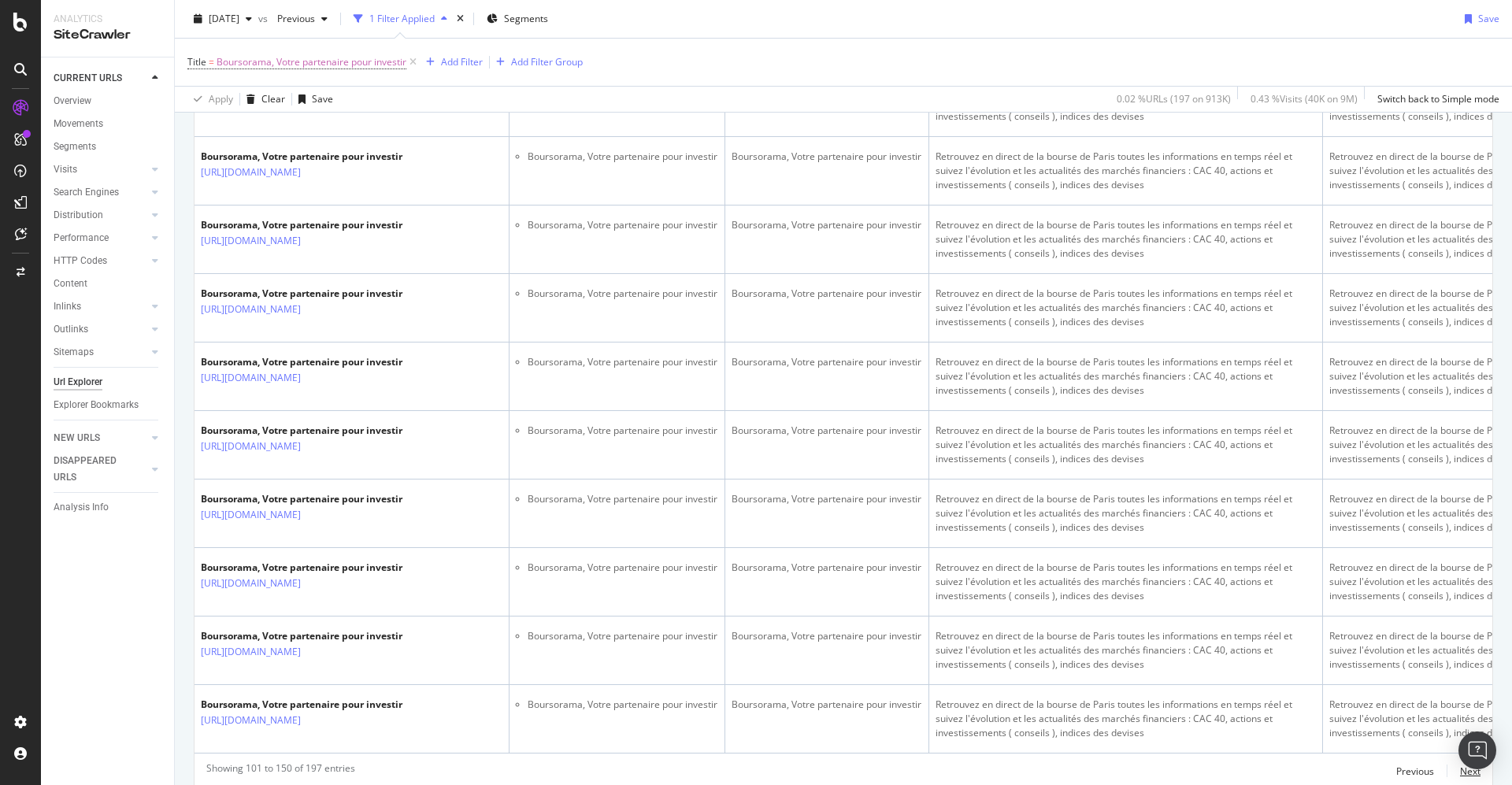
scroll to position [3426, 0]
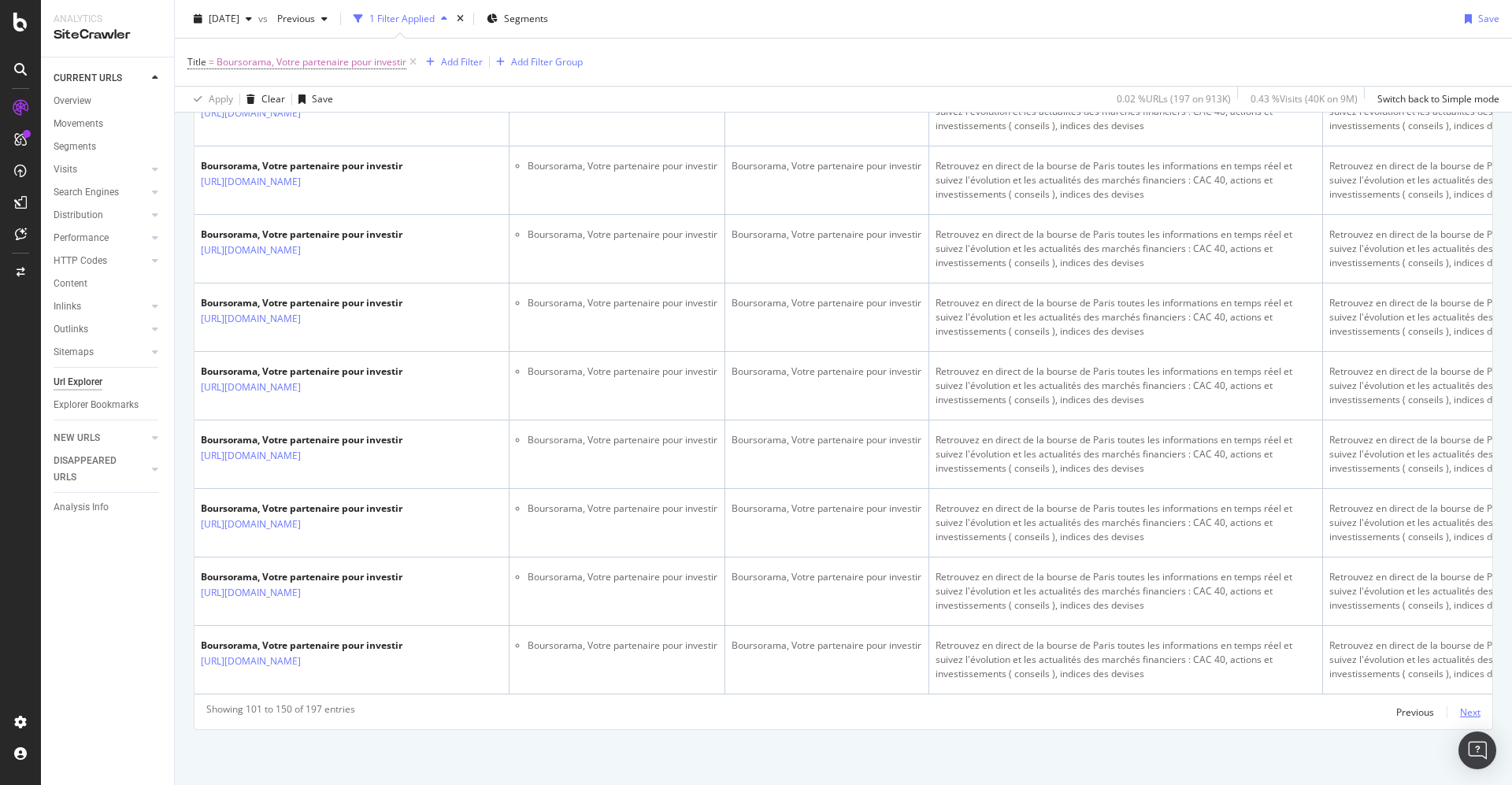
click at [1460, 714] on div "Next" at bounding box center [1470, 712] width 21 height 14
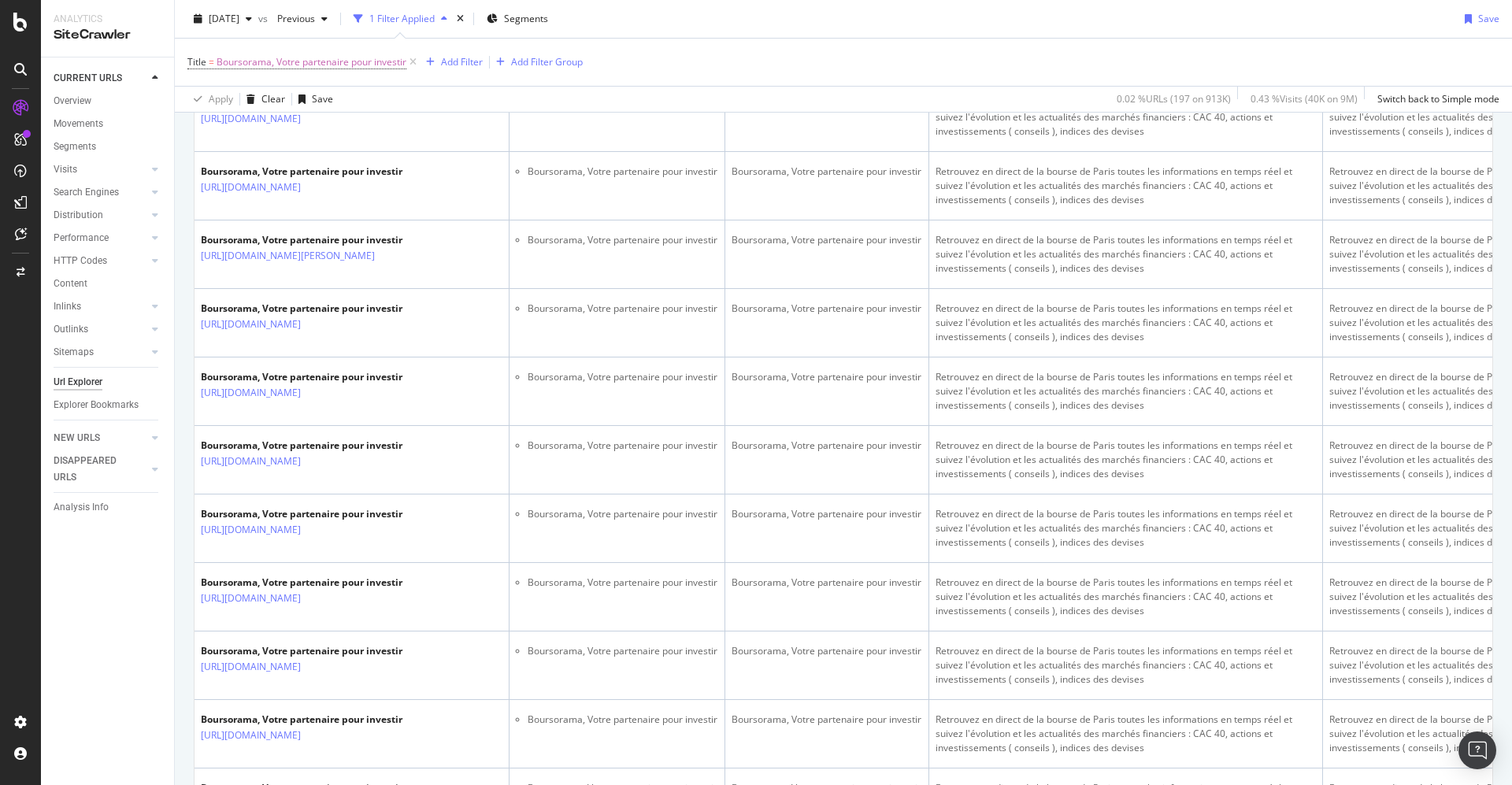
scroll to position [2392, 0]
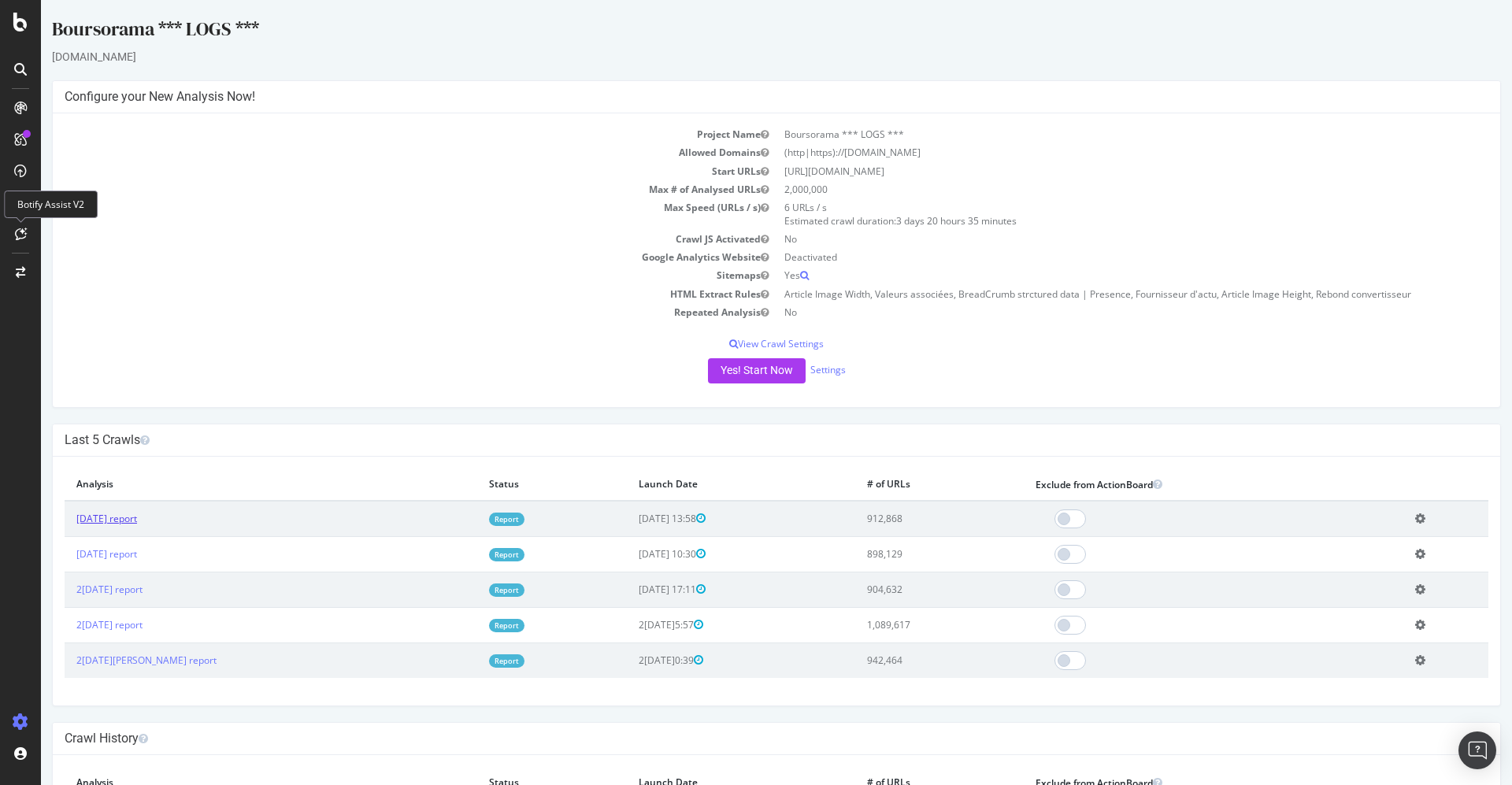
click at [137, 523] on link "[DATE] report" at bounding box center [106, 518] width 60 height 14
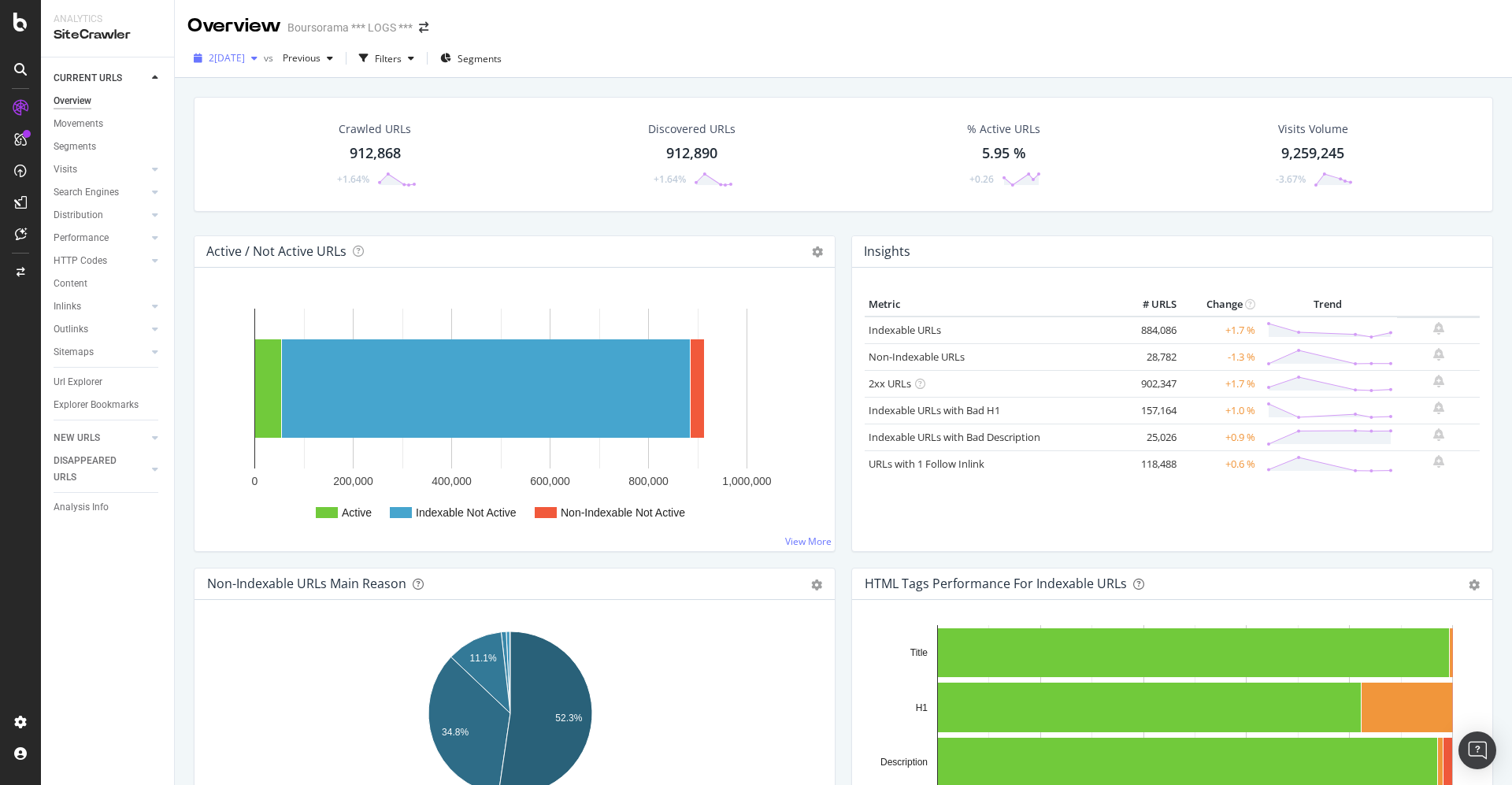
click at [264, 57] on div "button" at bounding box center [254, 58] width 19 height 9
click at [234, 170] on div "[DATE]" at bounding box center [262, 173] width 105 height 14
click at [81, 382] on div "Url Explorer" at bounding box center [78, 382] width 49 height 16
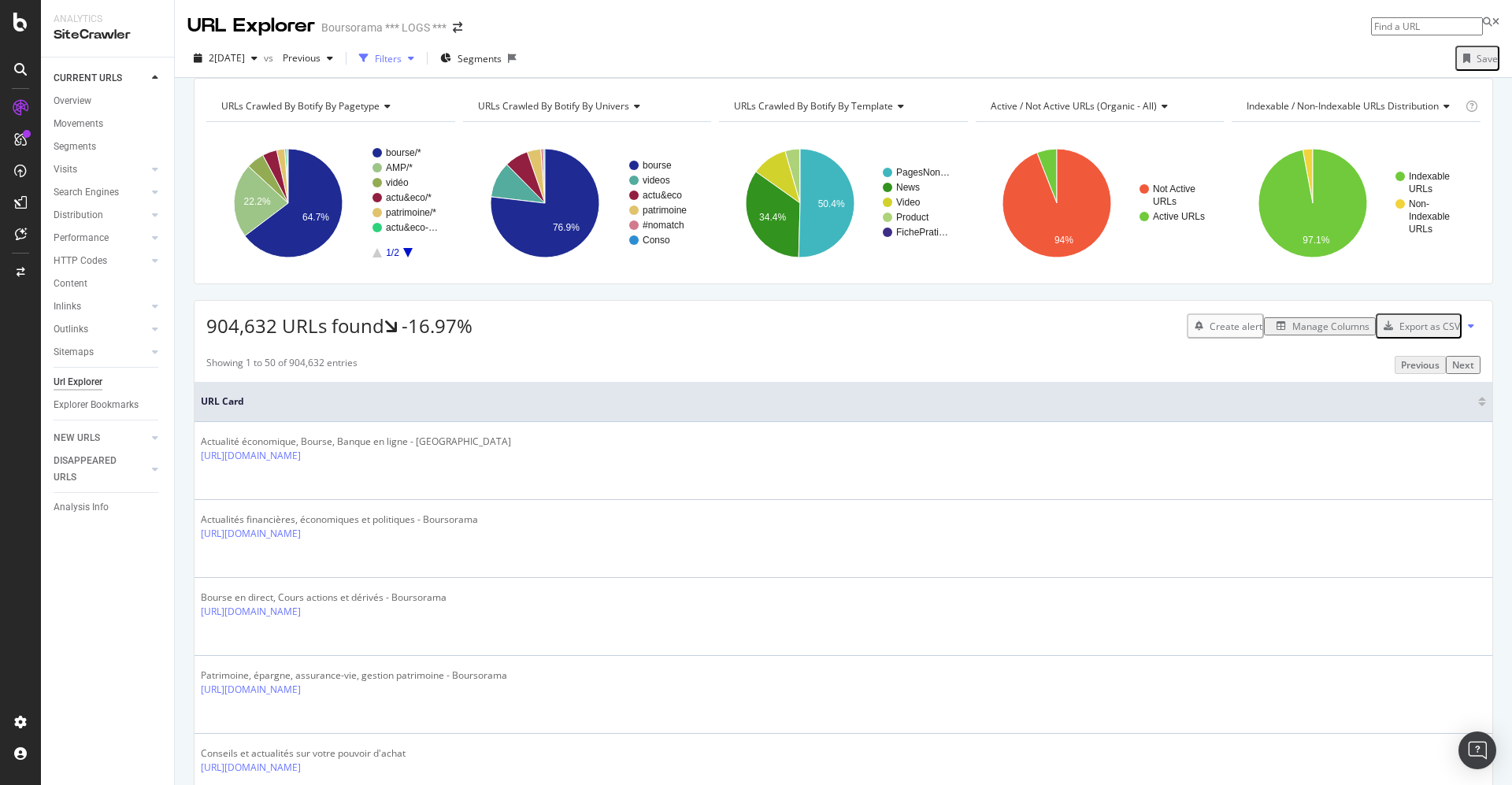
click at [401, 57] on div "Filters" at bounding box center [389, 59] width 27 height 14
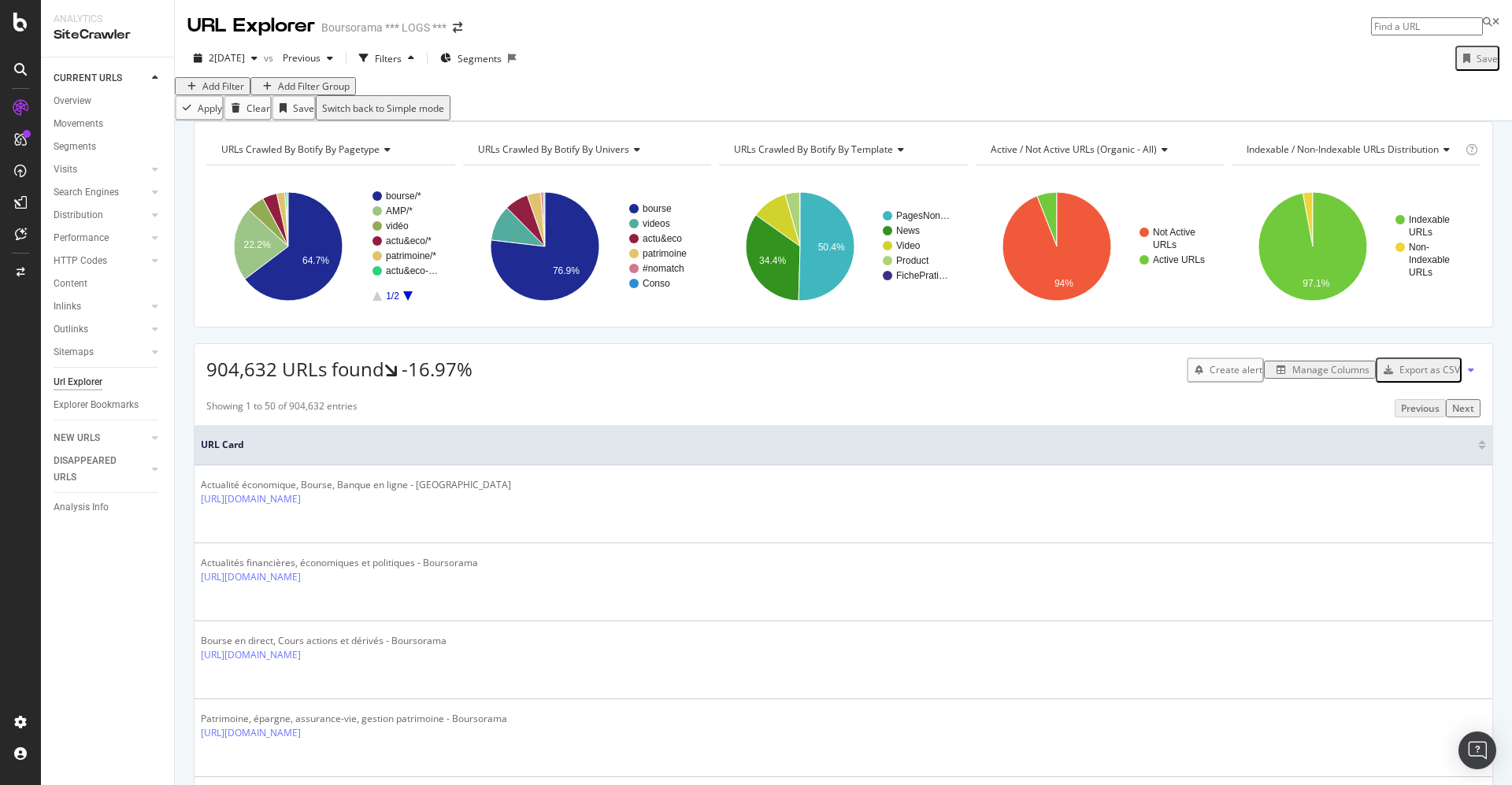
click at [224, 93] on div "Add Filter" at bounding box center [223, 86] width 41 height 14
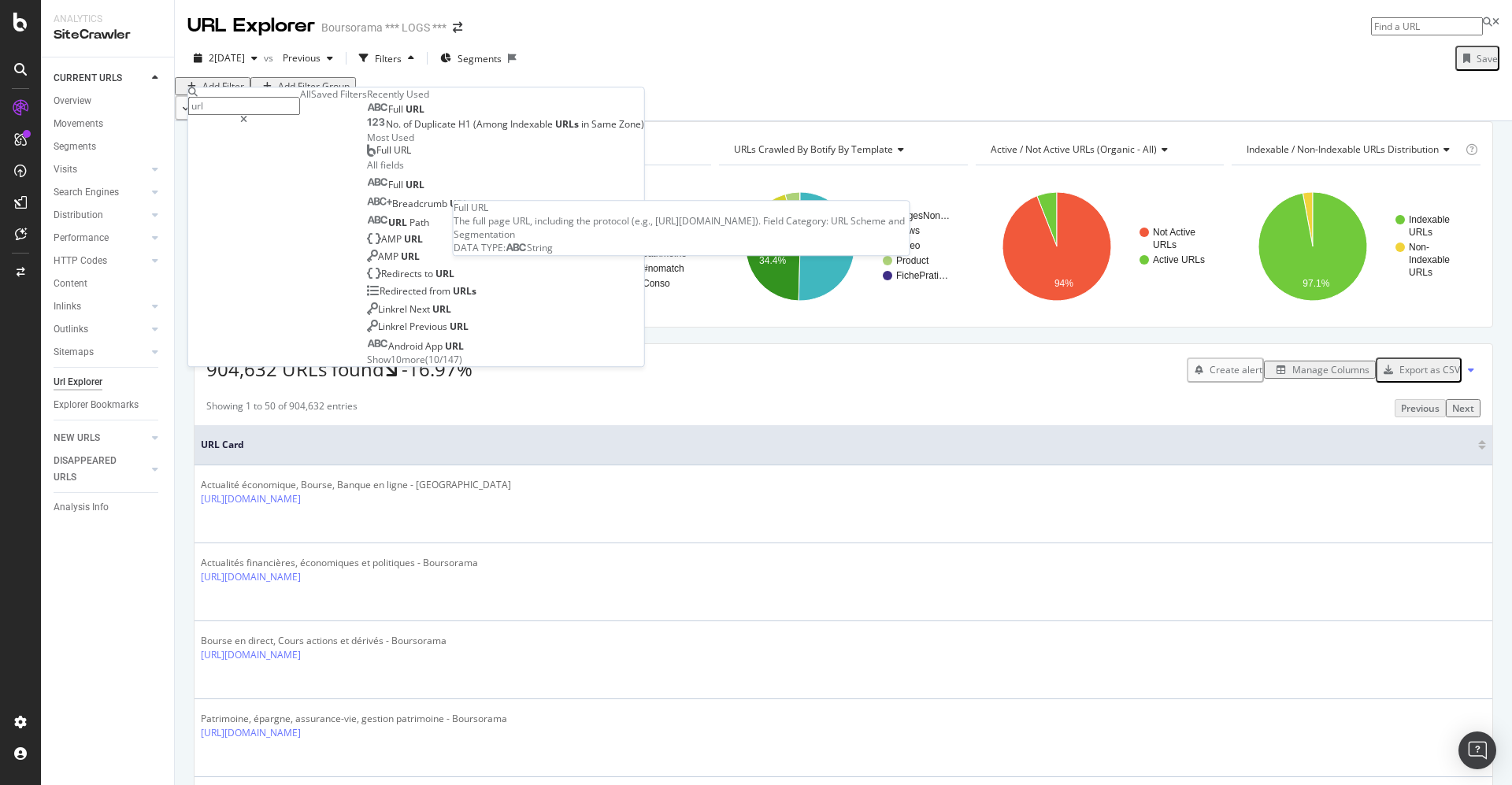
type input "url"
click at [389, 115] on span "Full" at bounding box center [397, 109] width 17 height 14
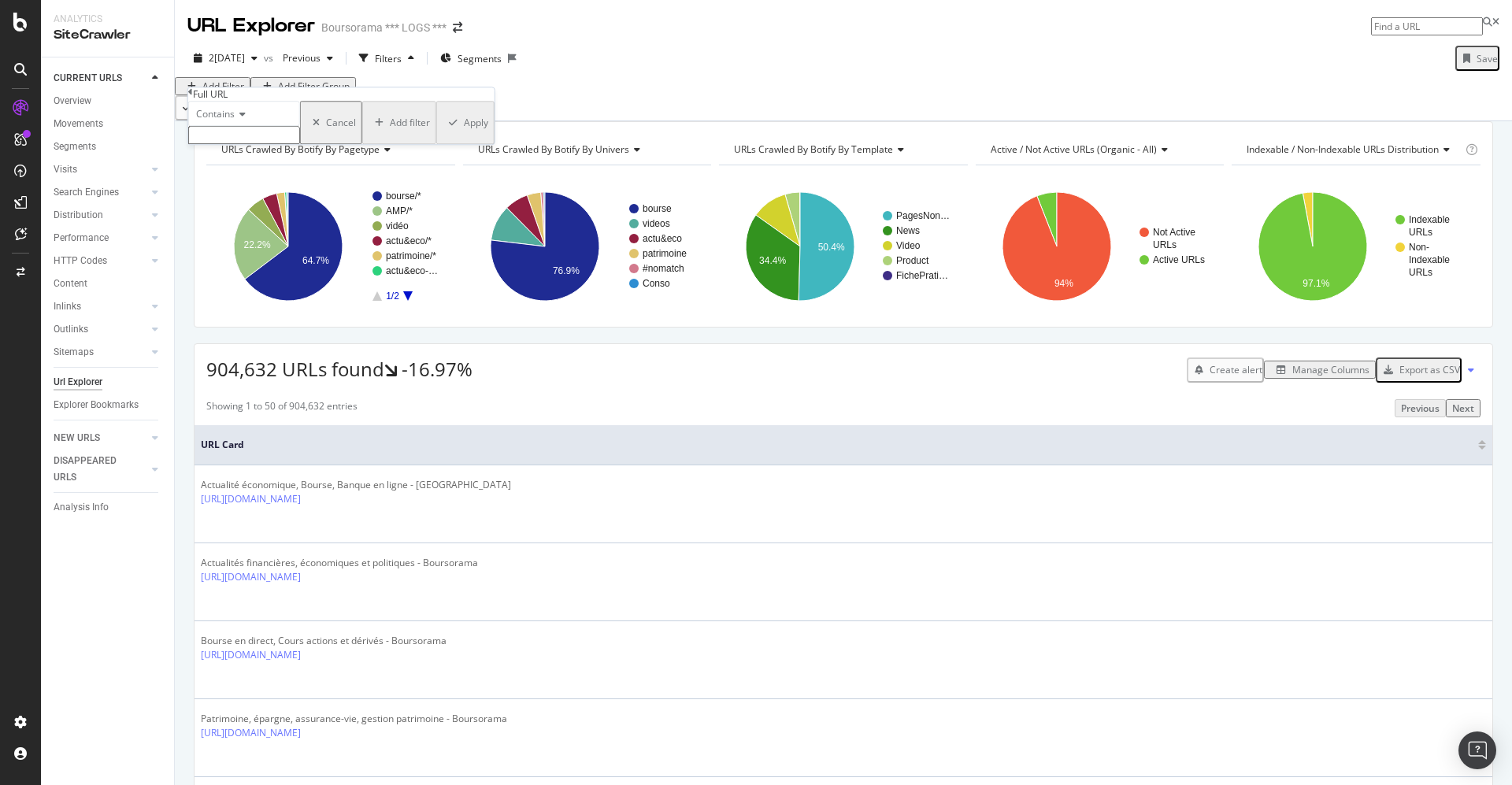
click at [230, 144] on input "text" at bounding box center [244, 135] width 112 height 18
type input "convertisseur"
click at [463, 133] on div "Apply" at bounding box center [475, 127] width 24 height 14
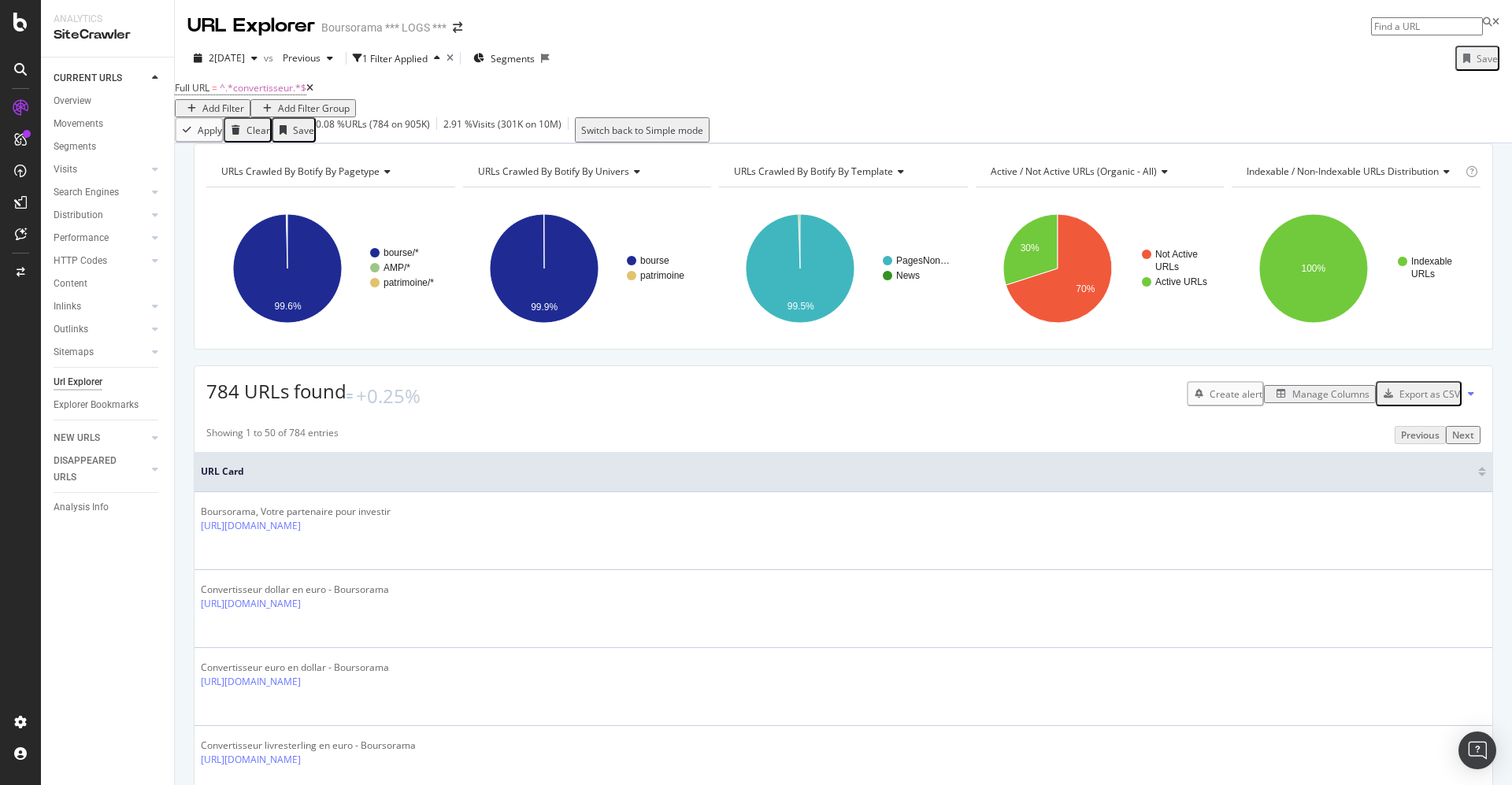
click at [77, 382] on div "Url Explorer" at bounding box center [78, 382] width 49 height 16
click at [314, 93] on icon at bounding box center [310, 88] width 7 height 9
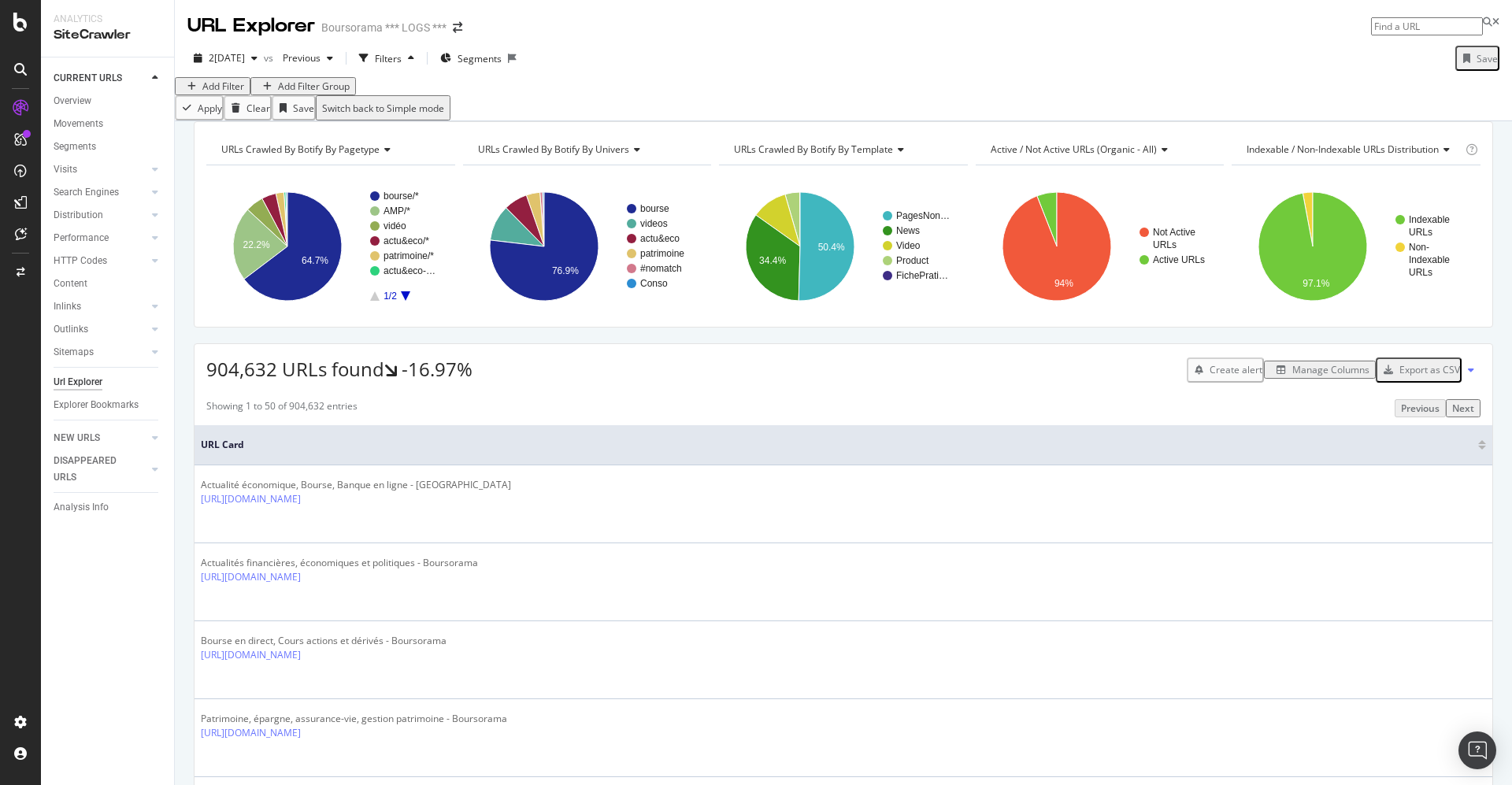
click at [230, 93] on div "Add Filter" at bounding box center [223, 86] width 41 height 14
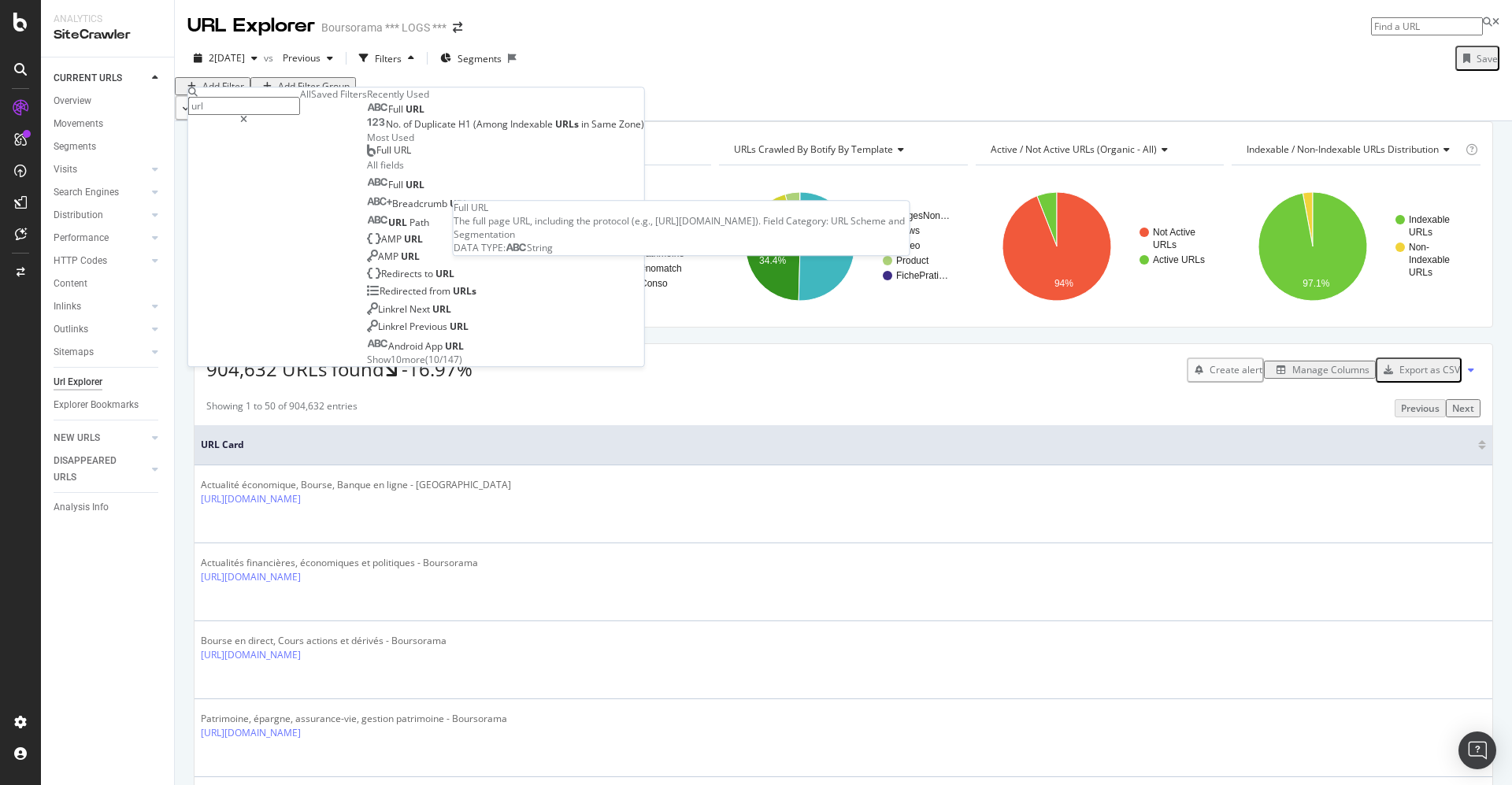
click at [389, 115] on span "Full" at bounding box center [397, 109] width 17 height 14
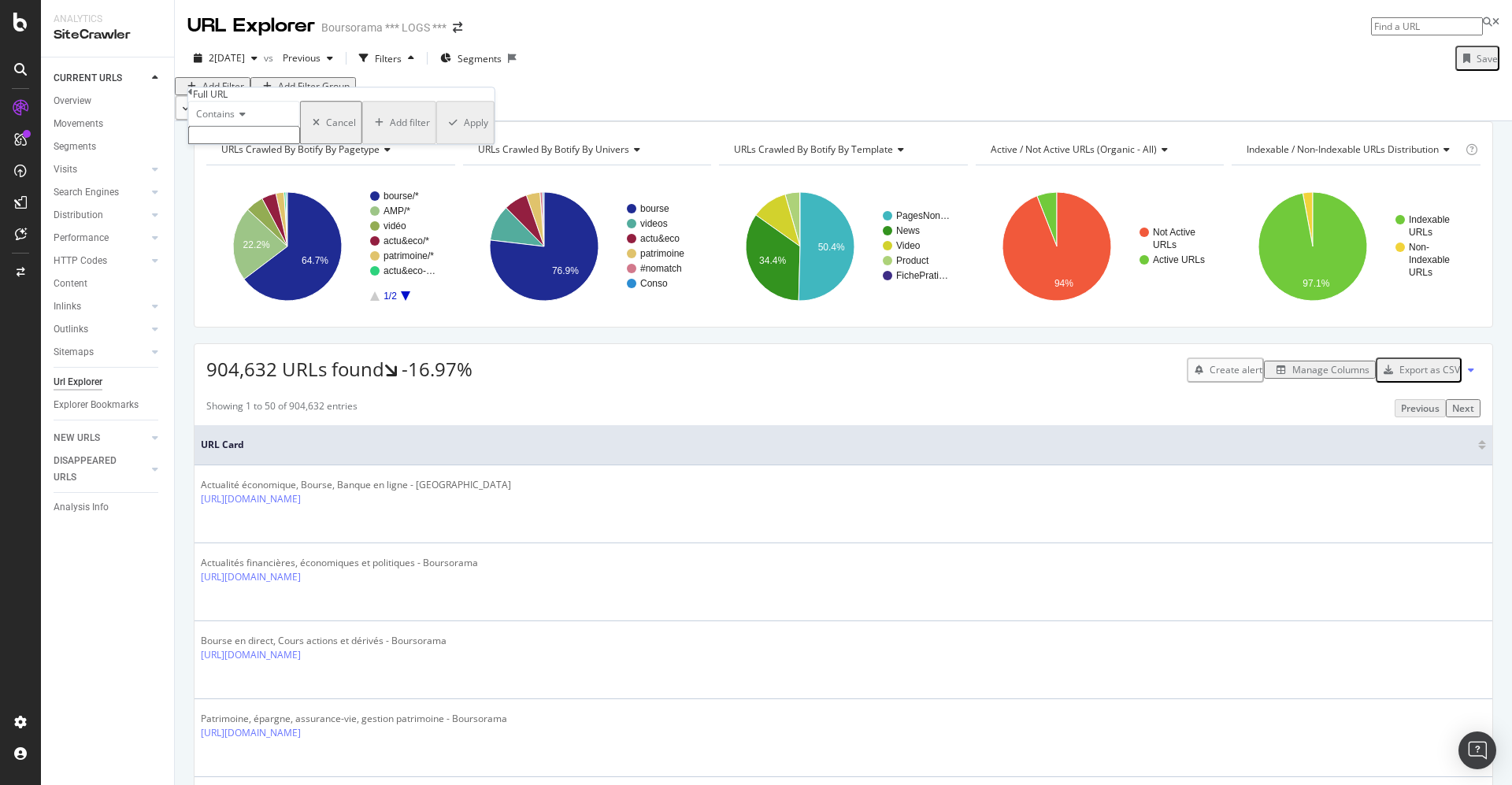
click at [224, 144] on input "text" at bounding box center [244, 135] width 112 height 18
paste input "https://www.boursorama.com/bourse/devises/convertisseur-devises/euro-florindesa…"
type input "https://www.boursorama.com/bourse/devises/convertisseur-devises/euro-florindesa…"
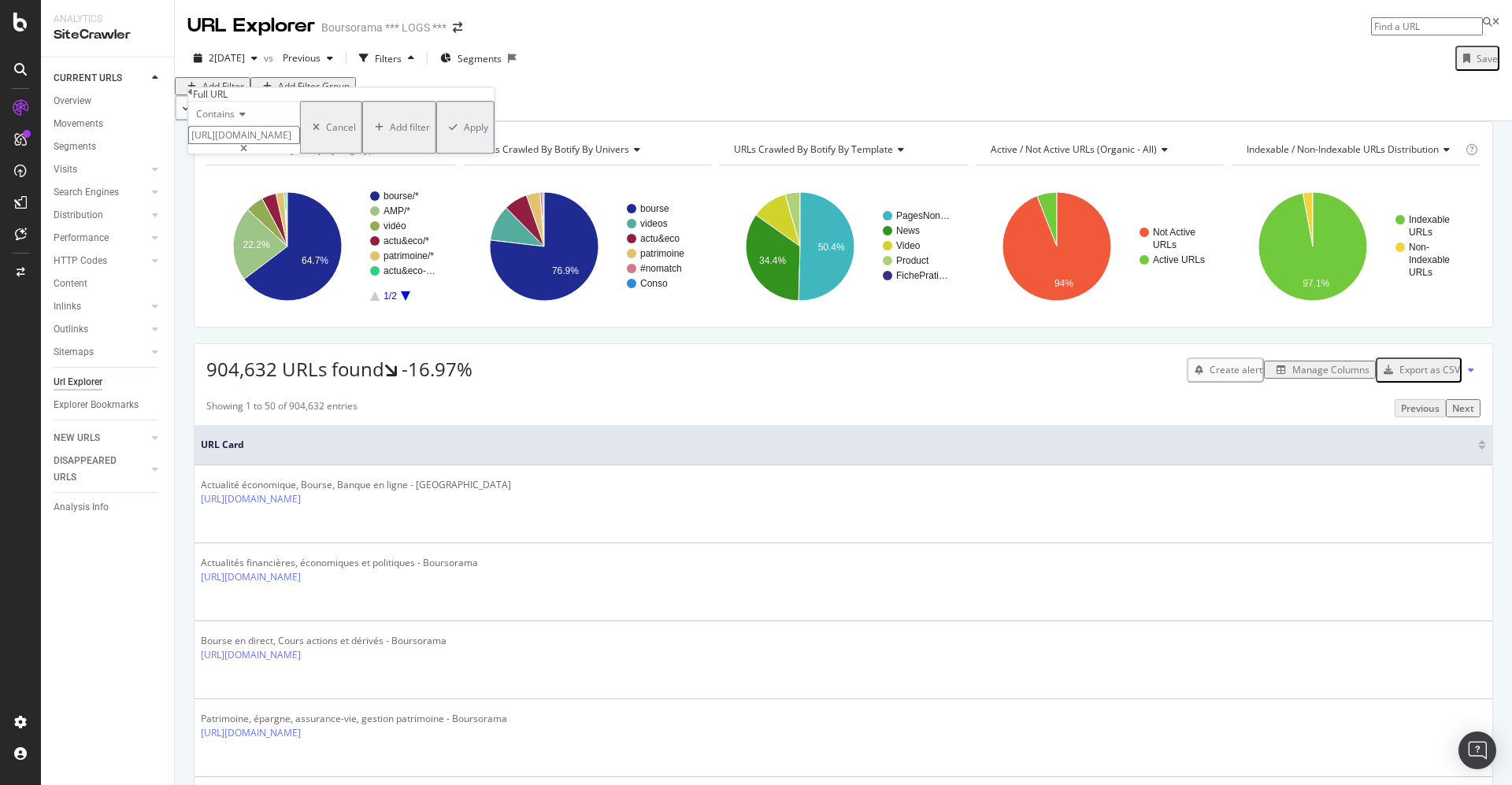
click at [463, 133] on div "Apply" at bounding box center [475, 127] width 24 height 14
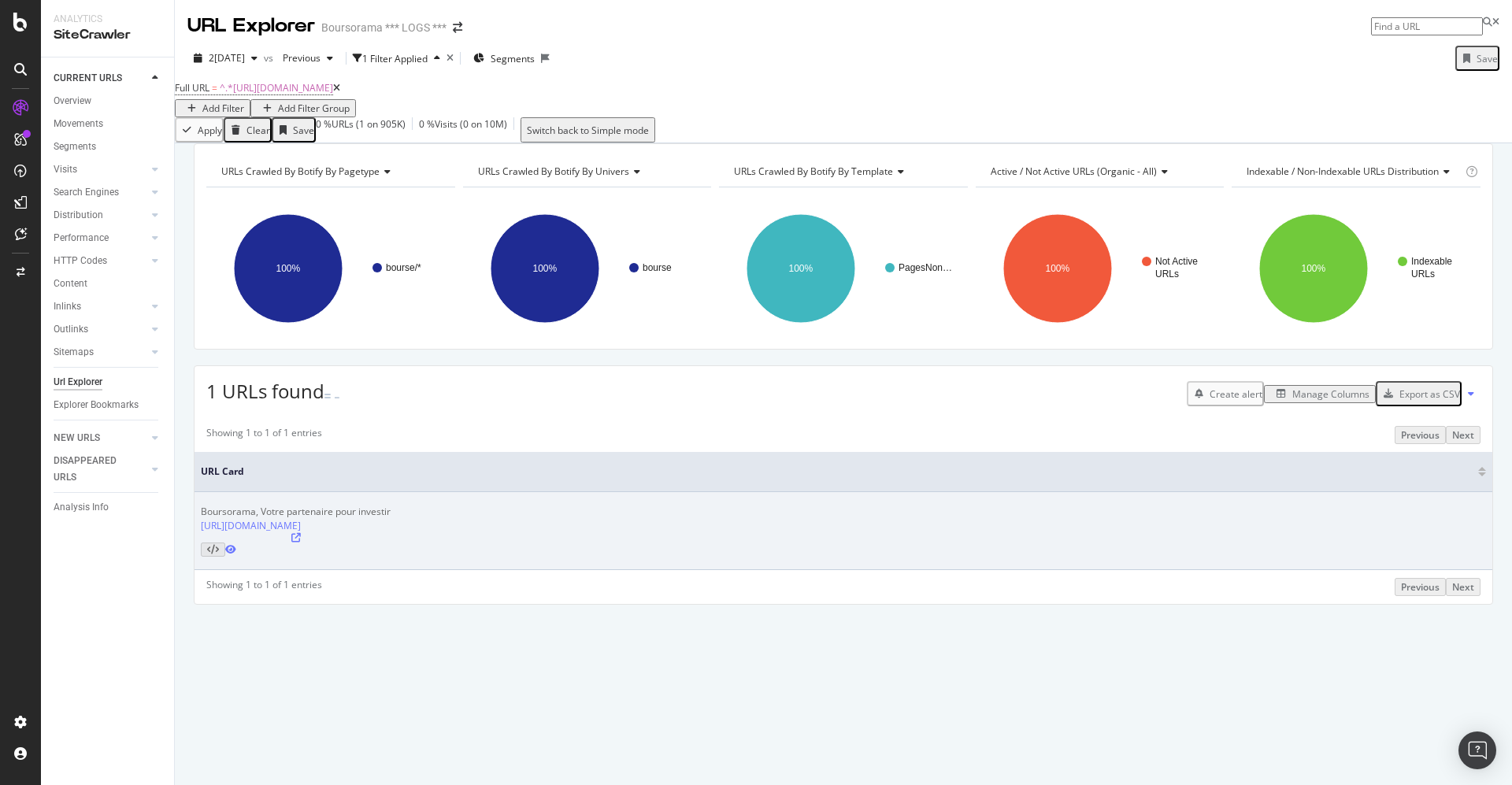
click at [236, 554] on icon at bounding box center [231, 549] width 11 height 9
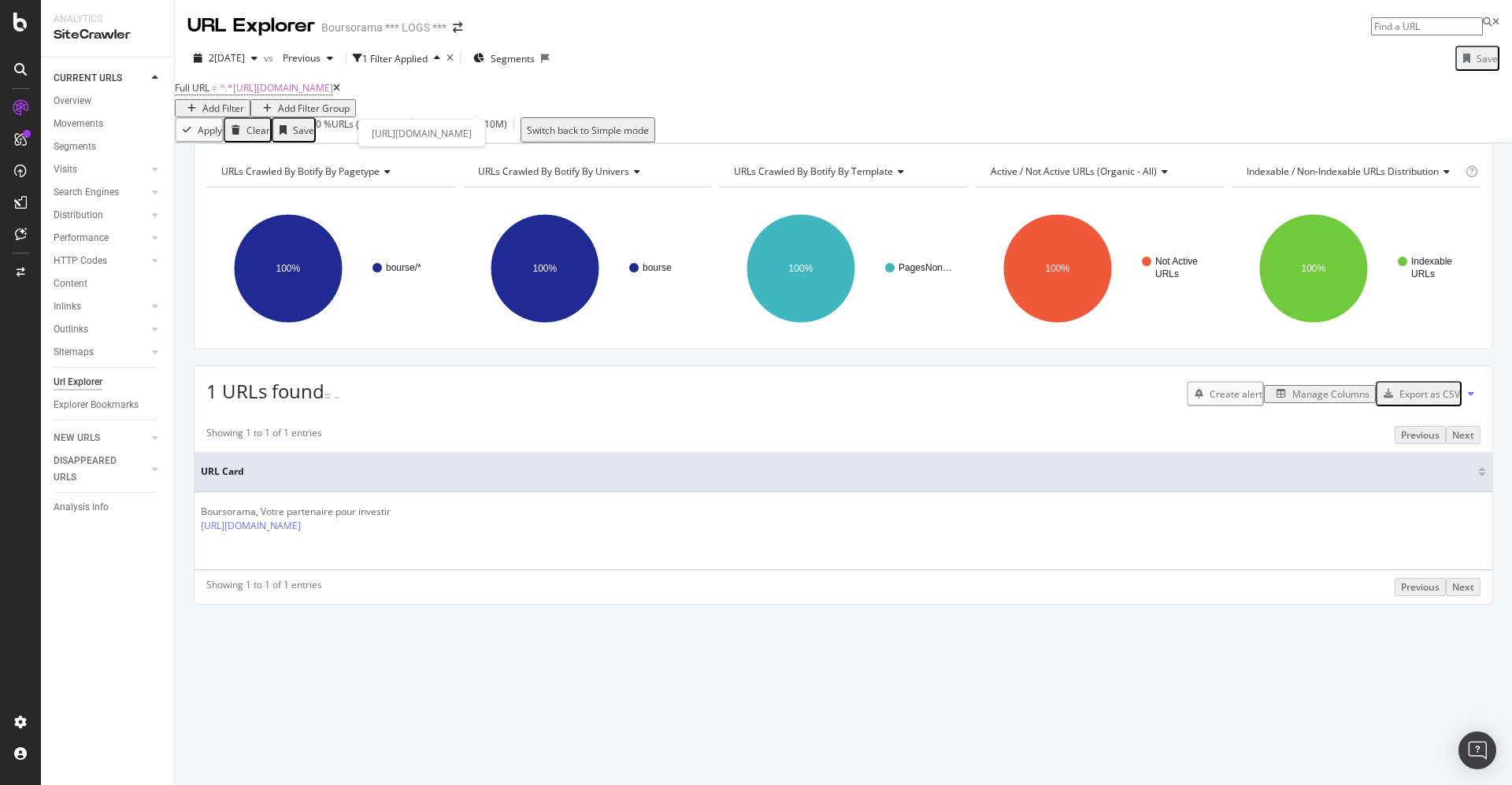
drag, startPoint x: 763, startPoint y: 104, endPoint x: 874, endPoint y: 3, distance: 150.1
click at [340, 93] on icon at bounding box center [336, 88] width 7 height 9
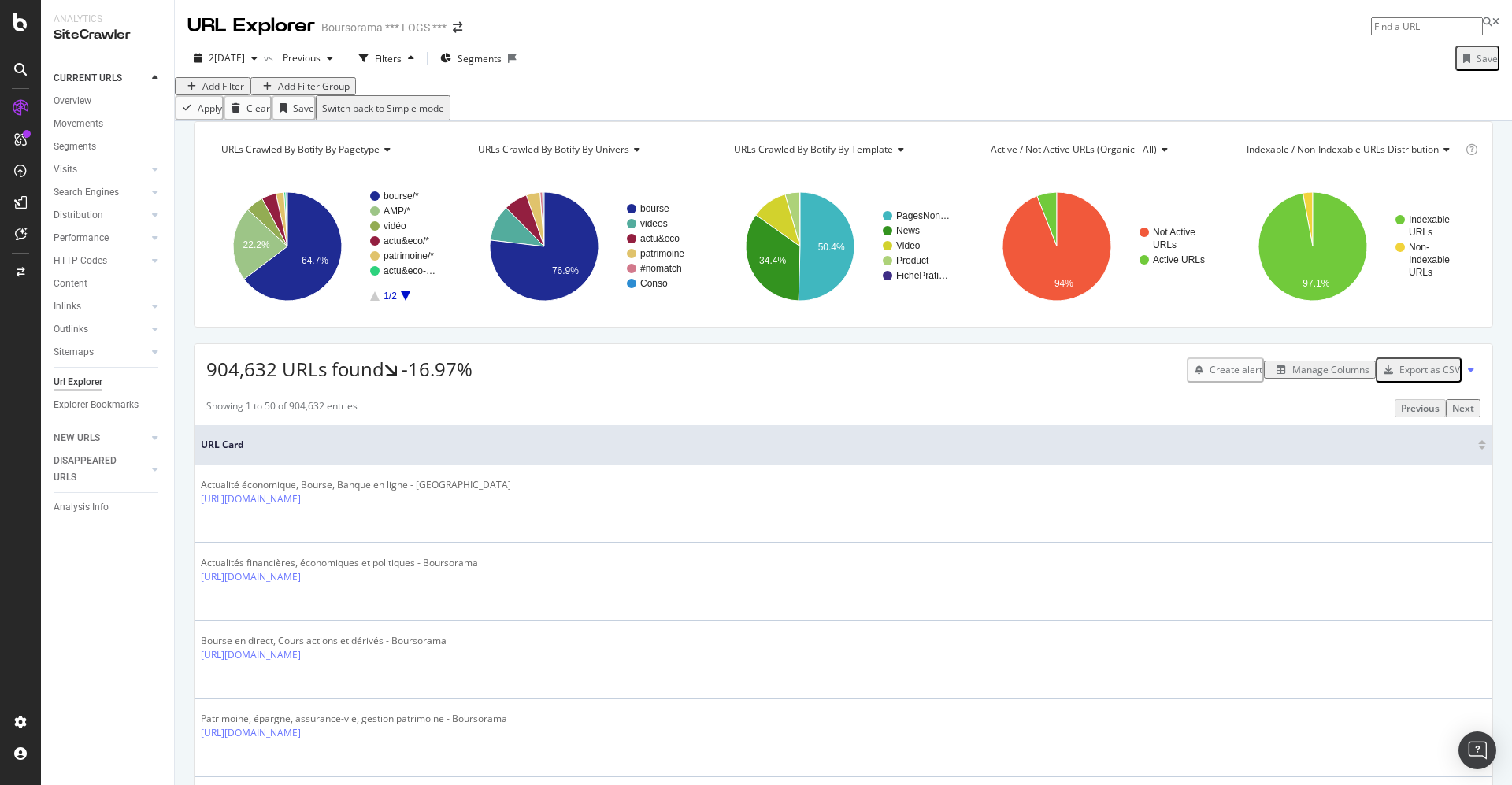
click at [236, 93] on div "Add Filter" at bounding box center [223, 86] width 41 height 14
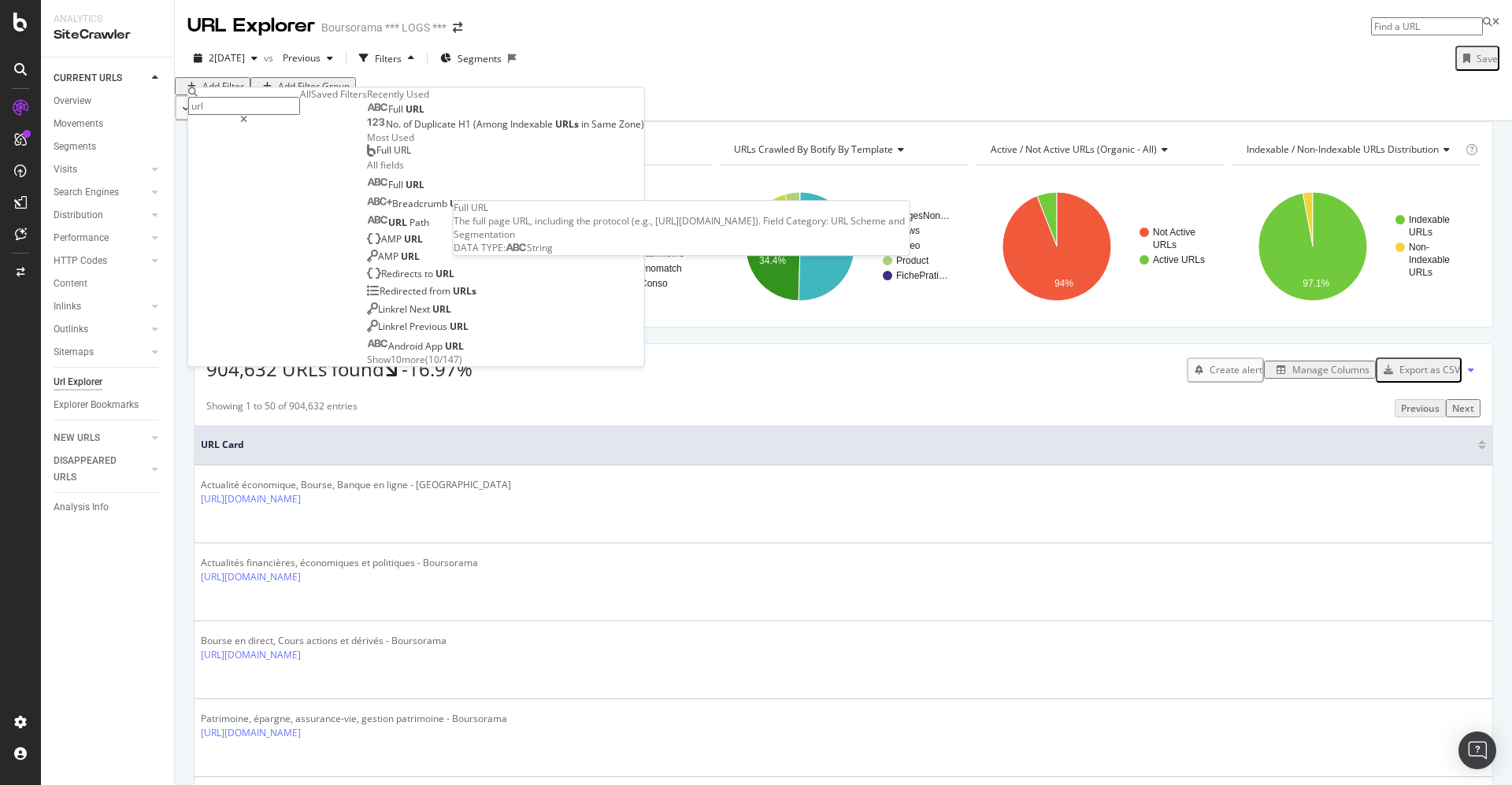
click at [389, 115] on span "Full" at bounding box center [397, 109] width 17 height 14
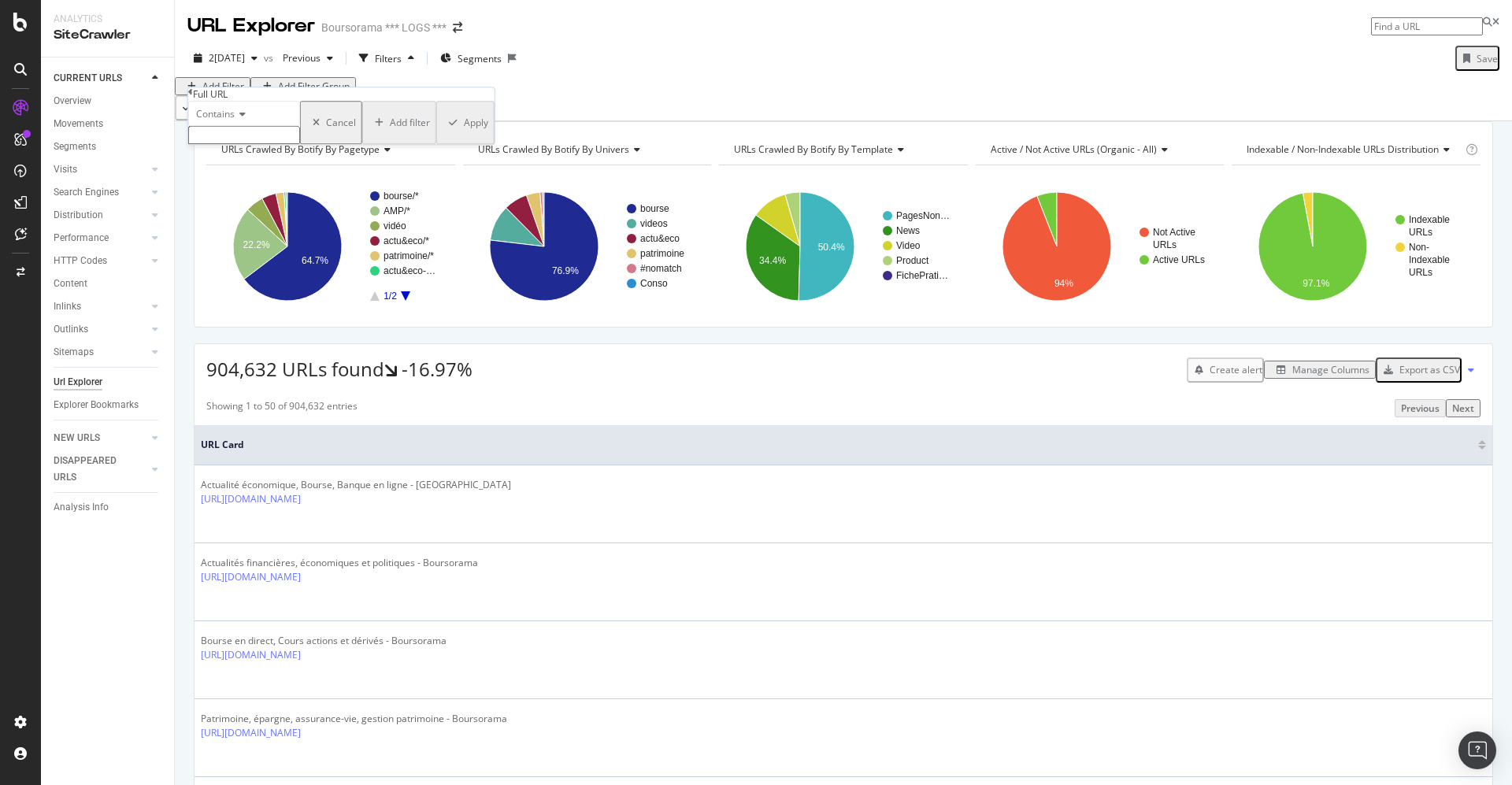
paste input "[URL][DOMAIN_NAME]"
type input "[URL][DOMAIN_NAME]"
click at [463, 133] on div "Apply" at bounding box center [475, 127] width 24 height 14
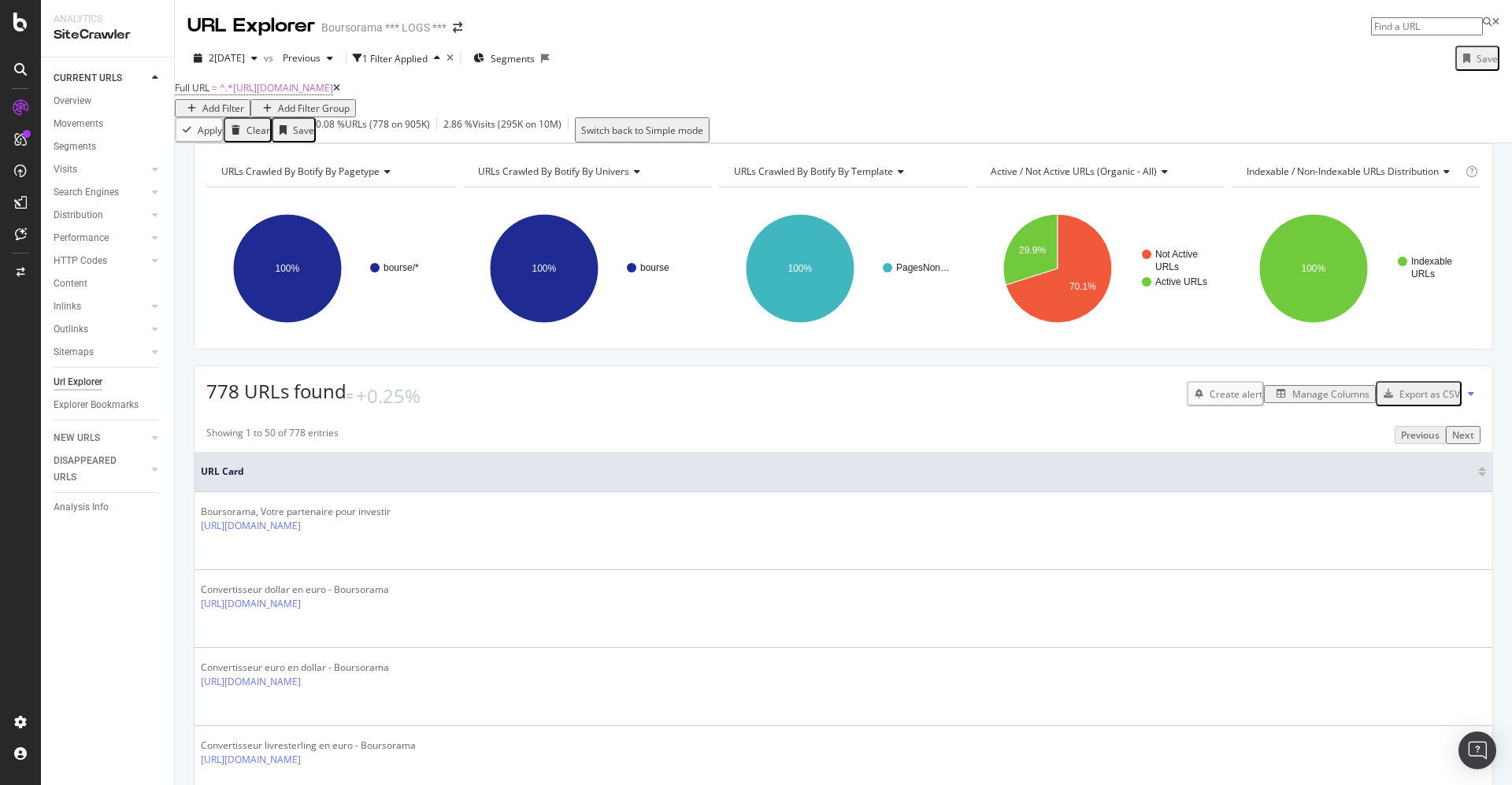
click at [1298, 401] on div "Manage Columns" at bounding box center [1331, 394] width 78 height 14
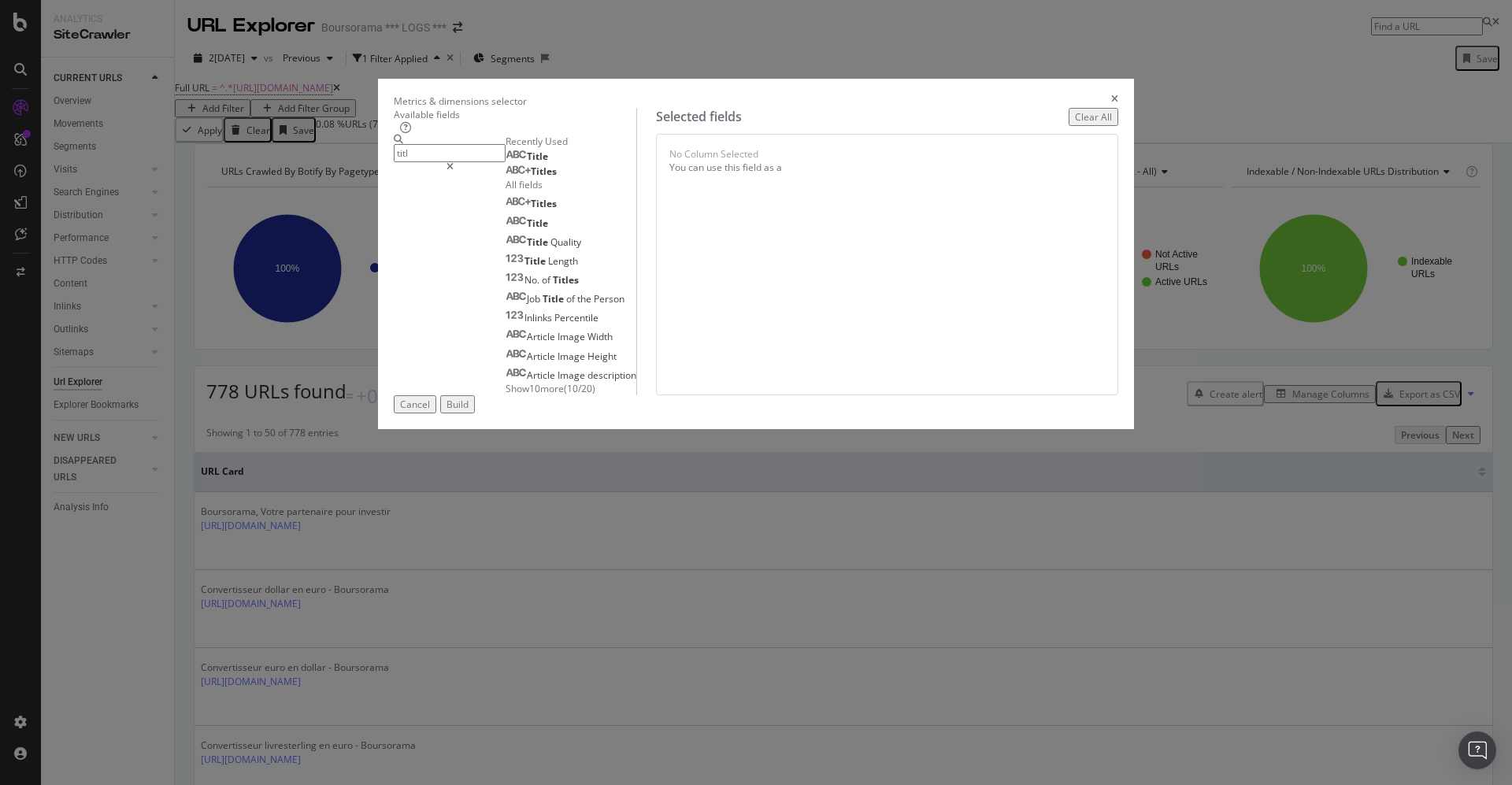
click at [506, 163] on div "Title" at bounding box center [527, 157] width 42 height 13
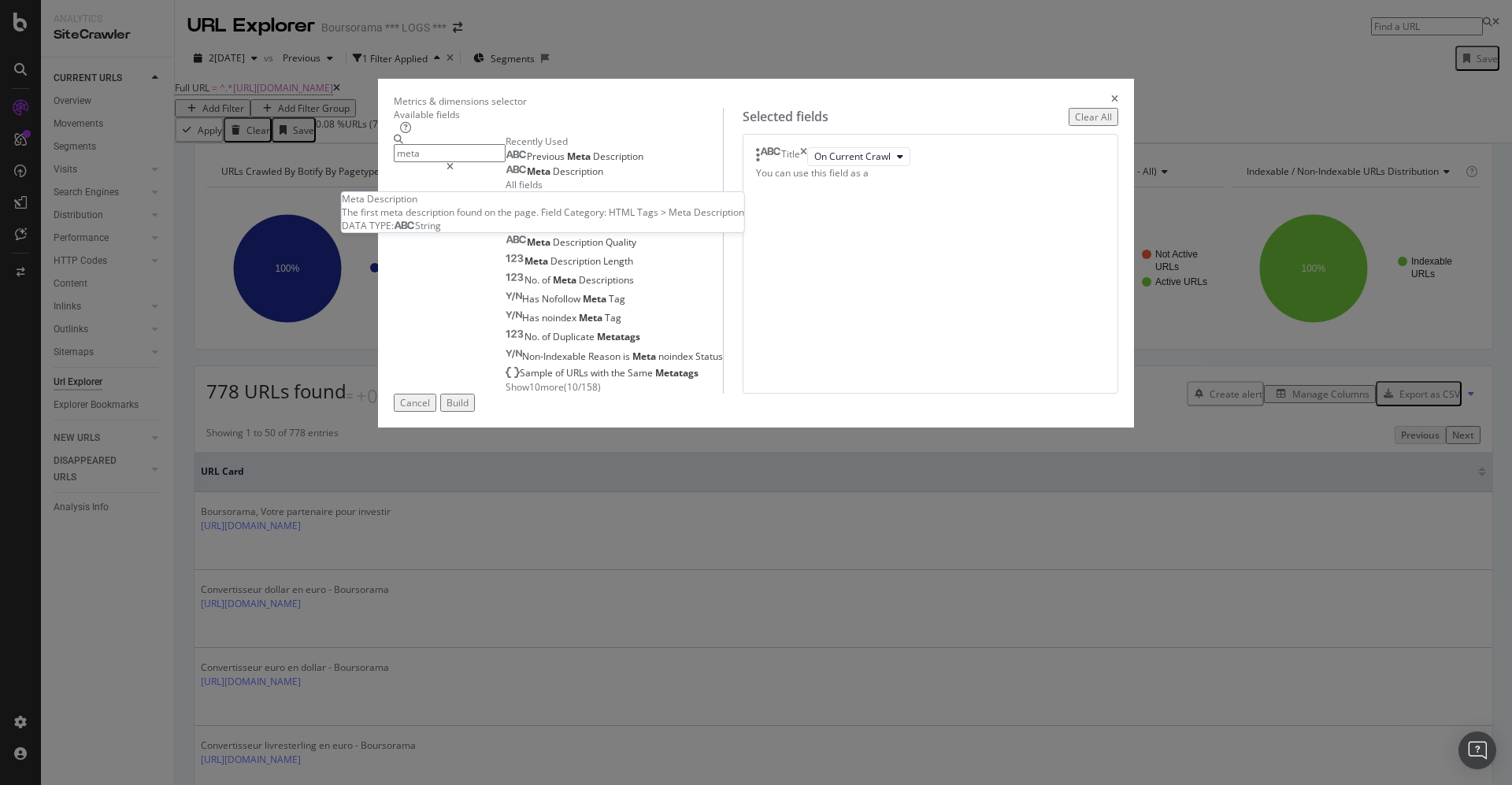
type input "meta"
click at [553, 178] on span "Description" at bounding box center [578, 171] width 50 height 14
click at [593, 163] on span "Description" at bounding box center [619, 156] width 50 height 14
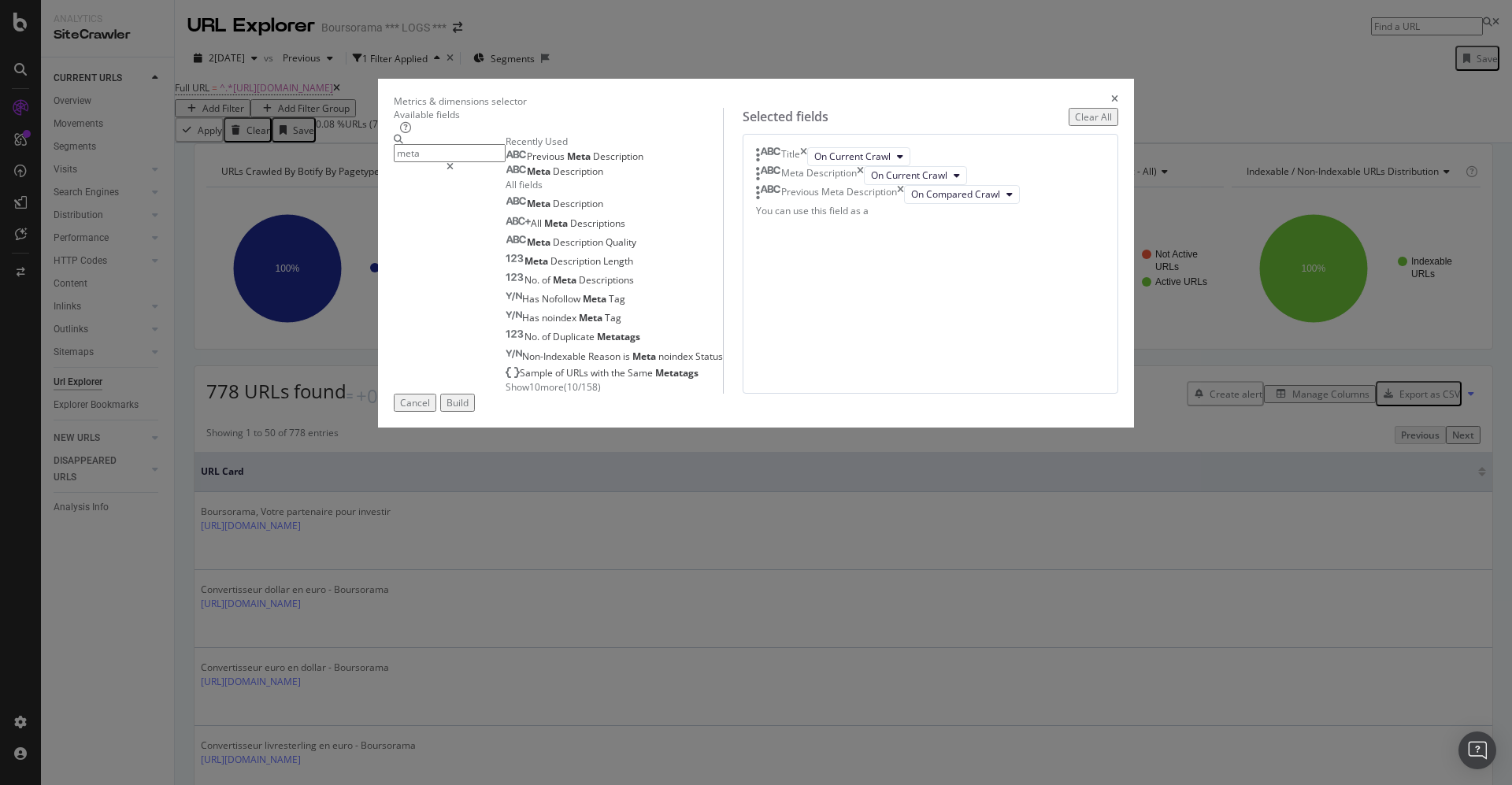
click at [469, 409] on div "Build" at bounding box center [457, 402] width 22 height 14
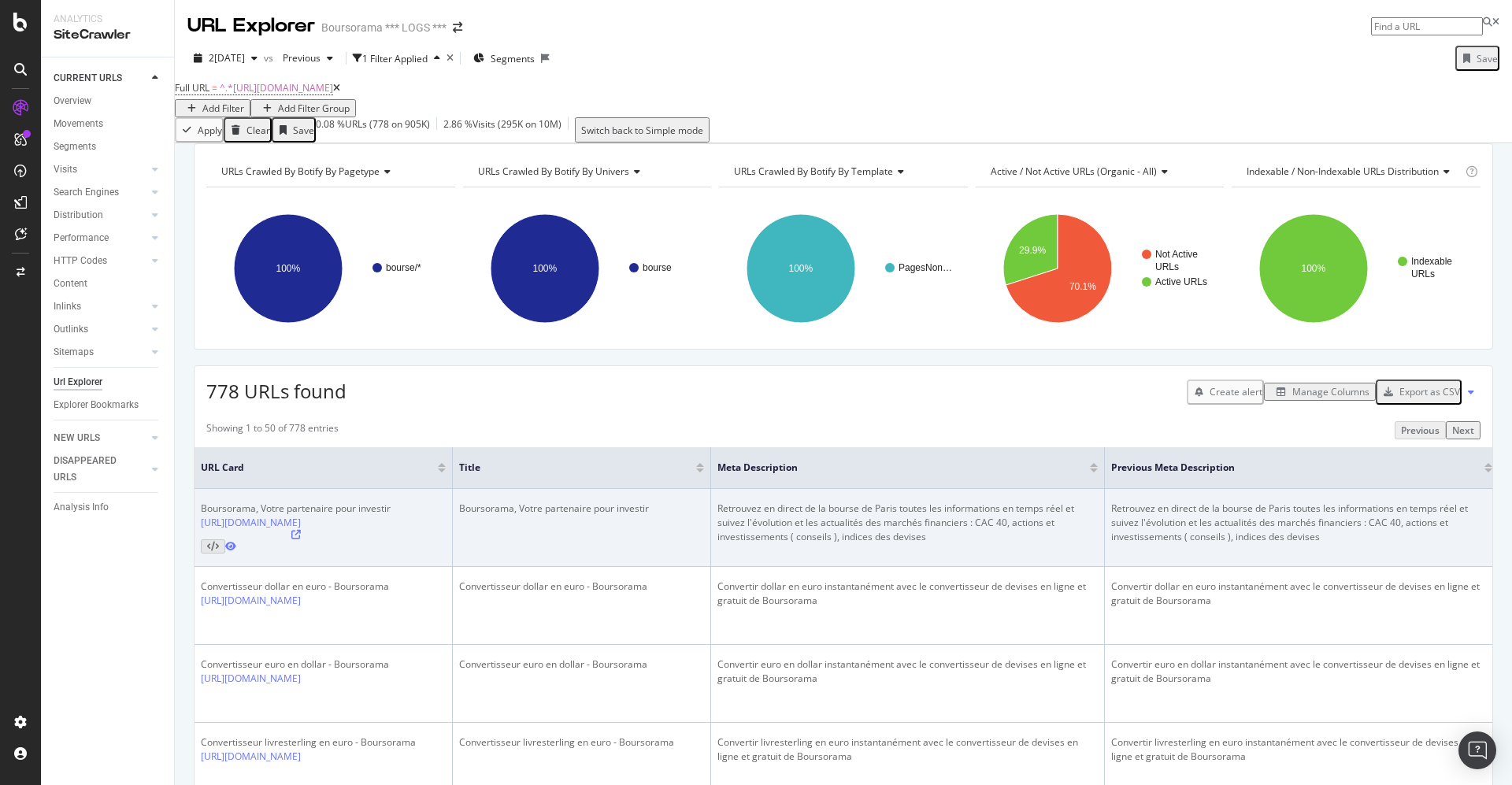
click at [236, 551] on icon at bounding box center [231, 546] width 11 height 9
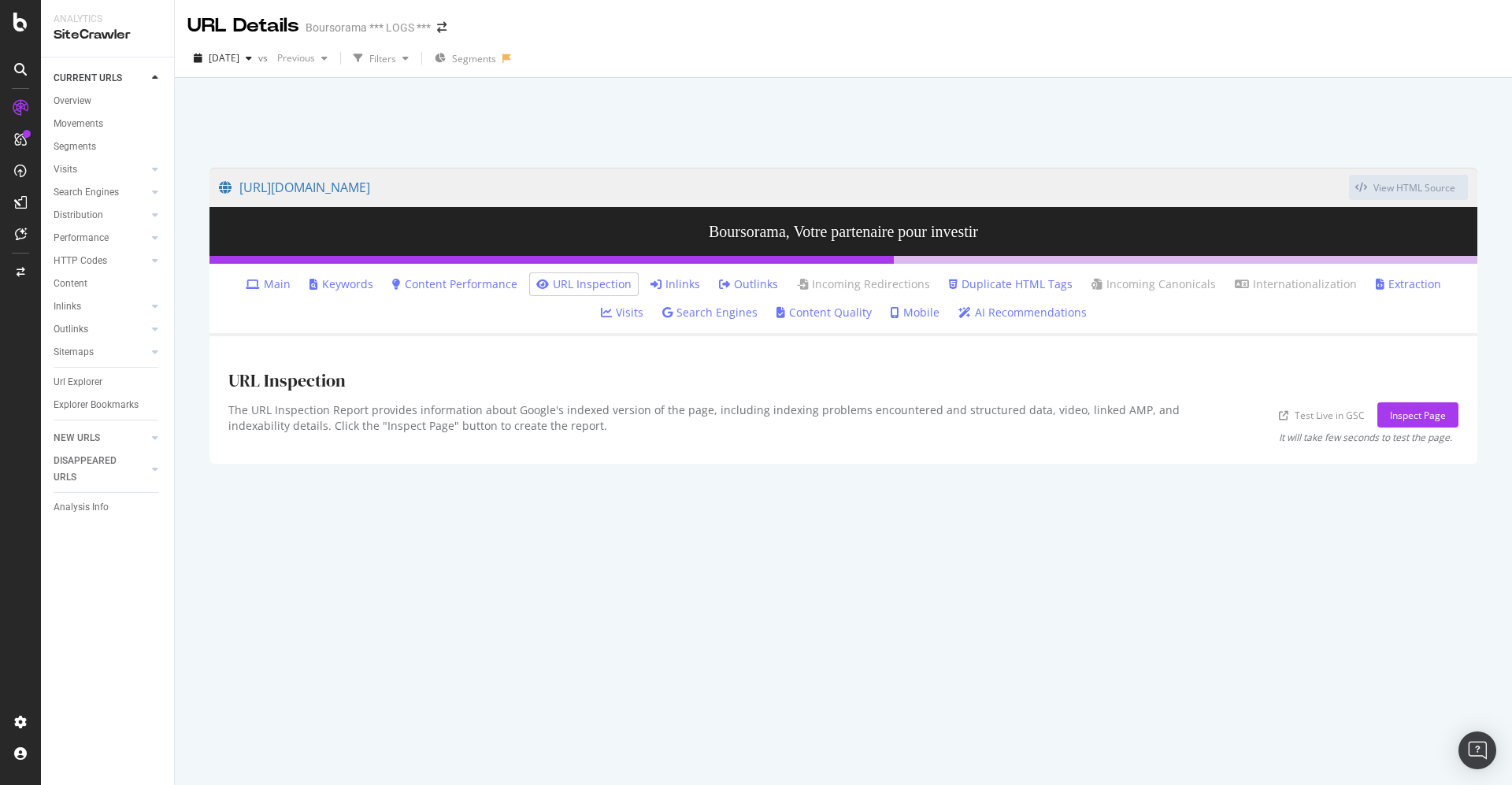
click at [786, 314] on link "Content Quality" at bounding box center [824, 312] width 96 height 15
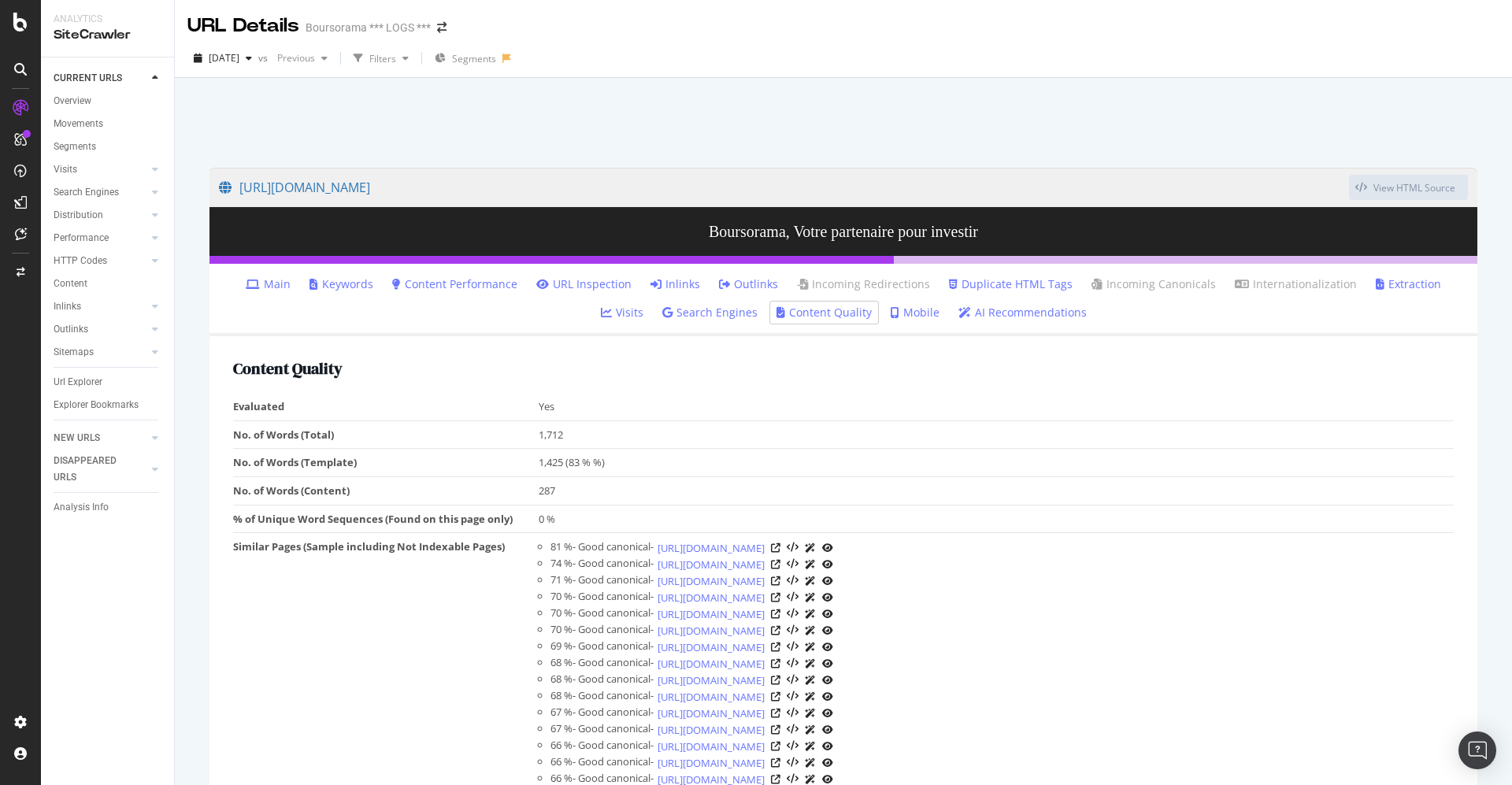
click at [963, 315] on link "AI Recommendations" at bounding box center [1022, 312] width 128 height 15
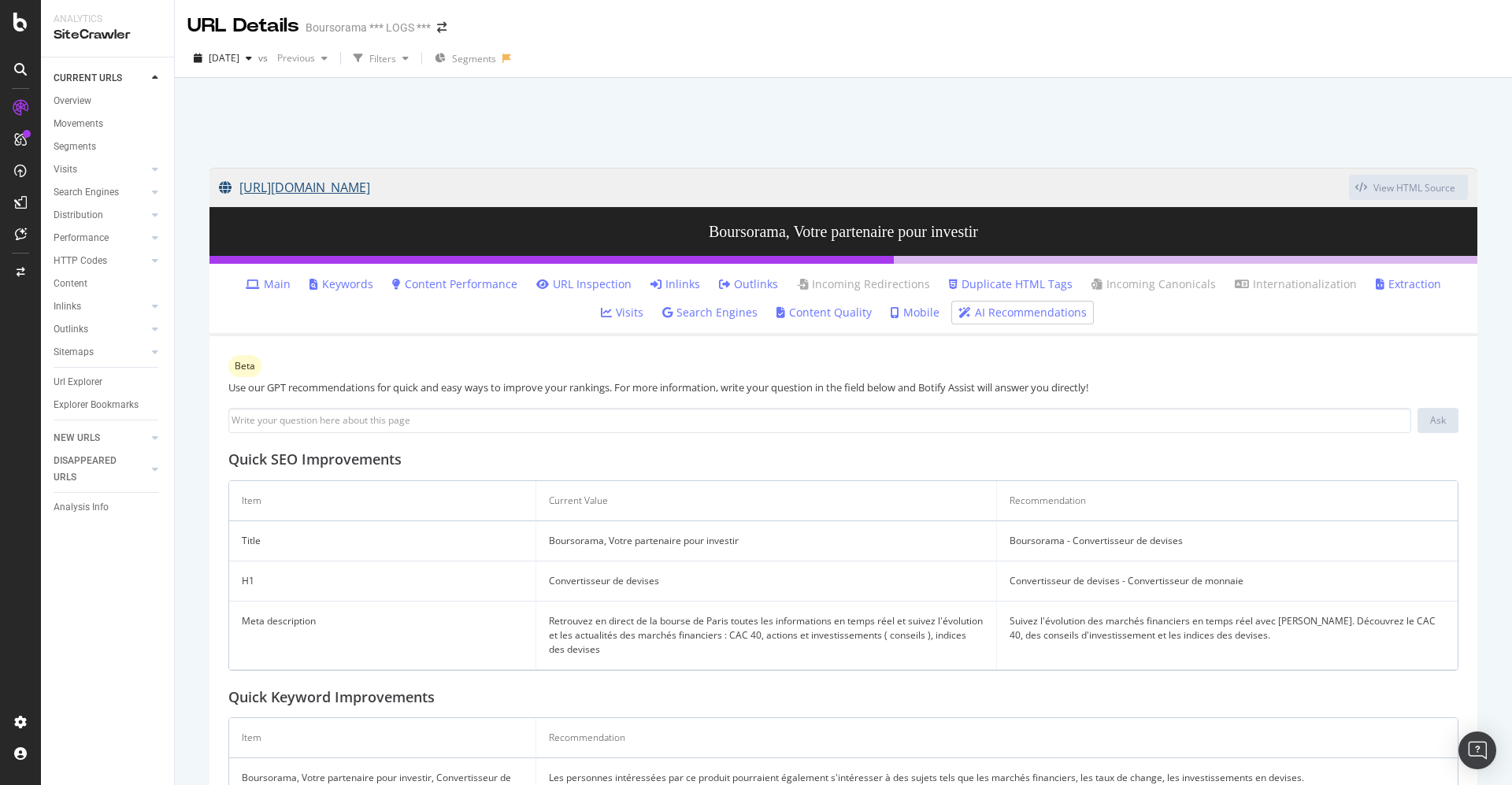
click at [756, 178] on link "[URL][DOMAIN_NAME]" at bounding box center [783, 187] width 1130 height 40
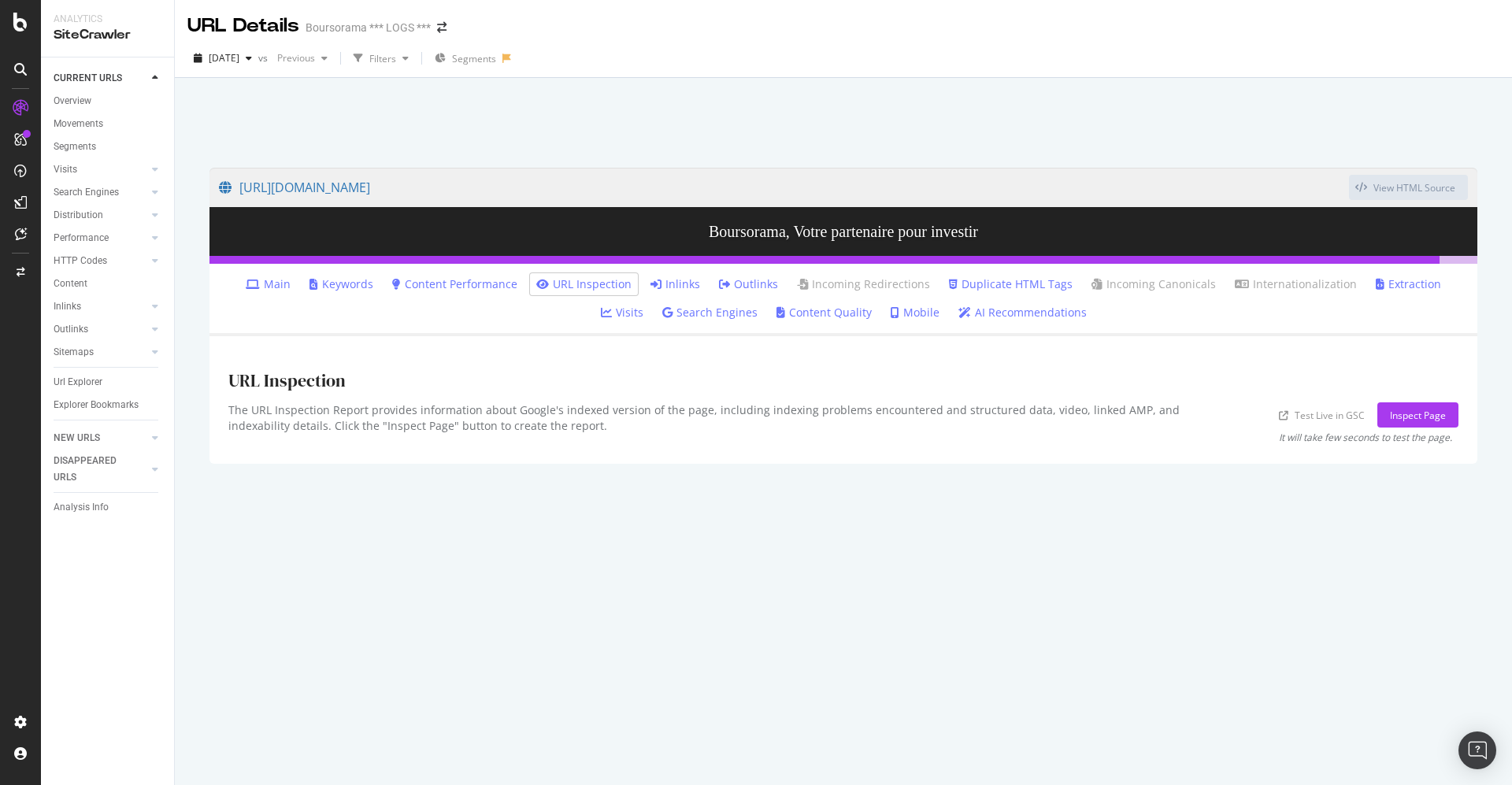
click at [970, 313] on link "AI Recommendations" at bounding box center [1022, 312] width 128 height 15
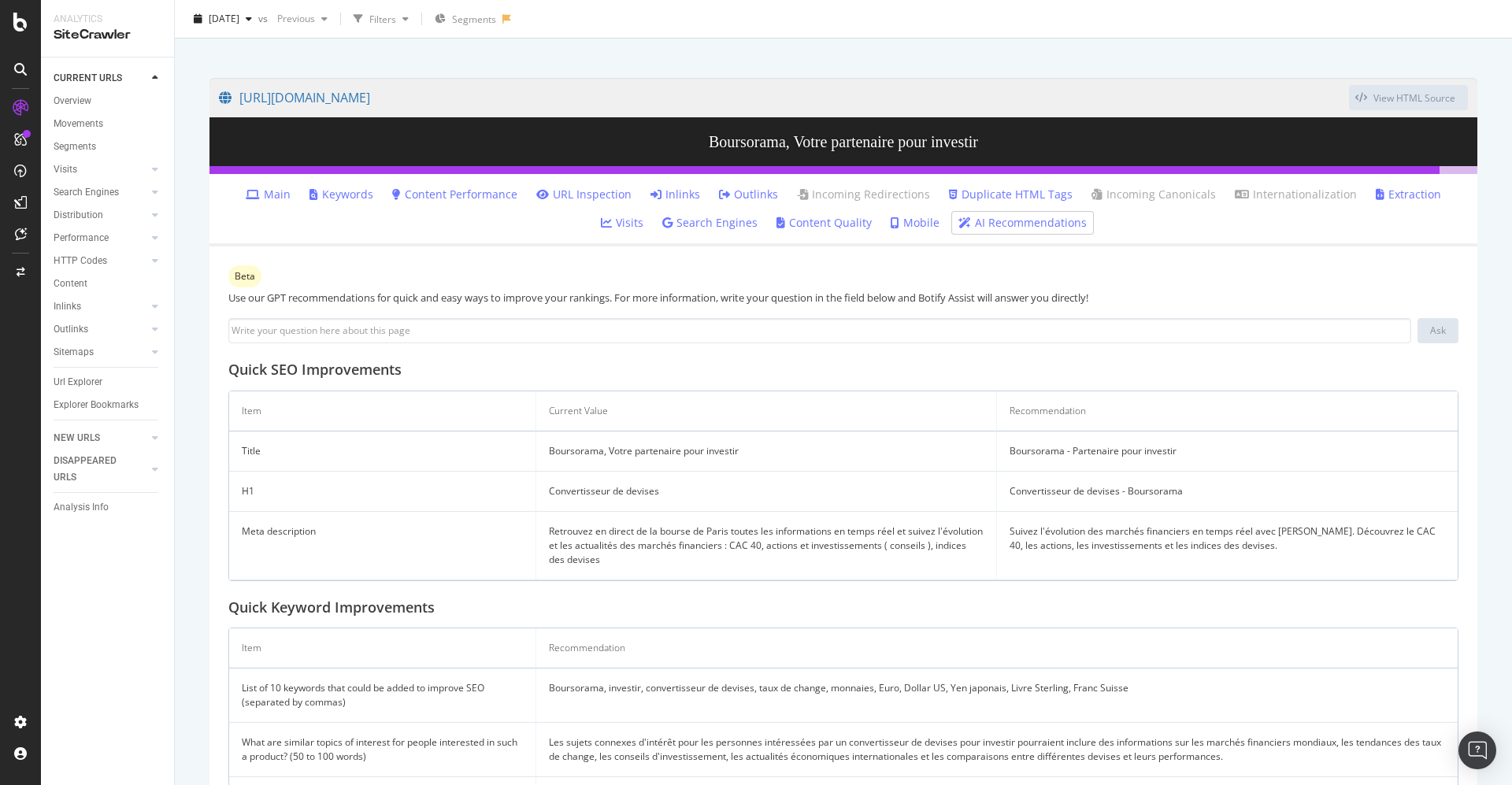
scroll to position [118, 0]
